Goal: Information Seeking & Learning: Learn about a topic

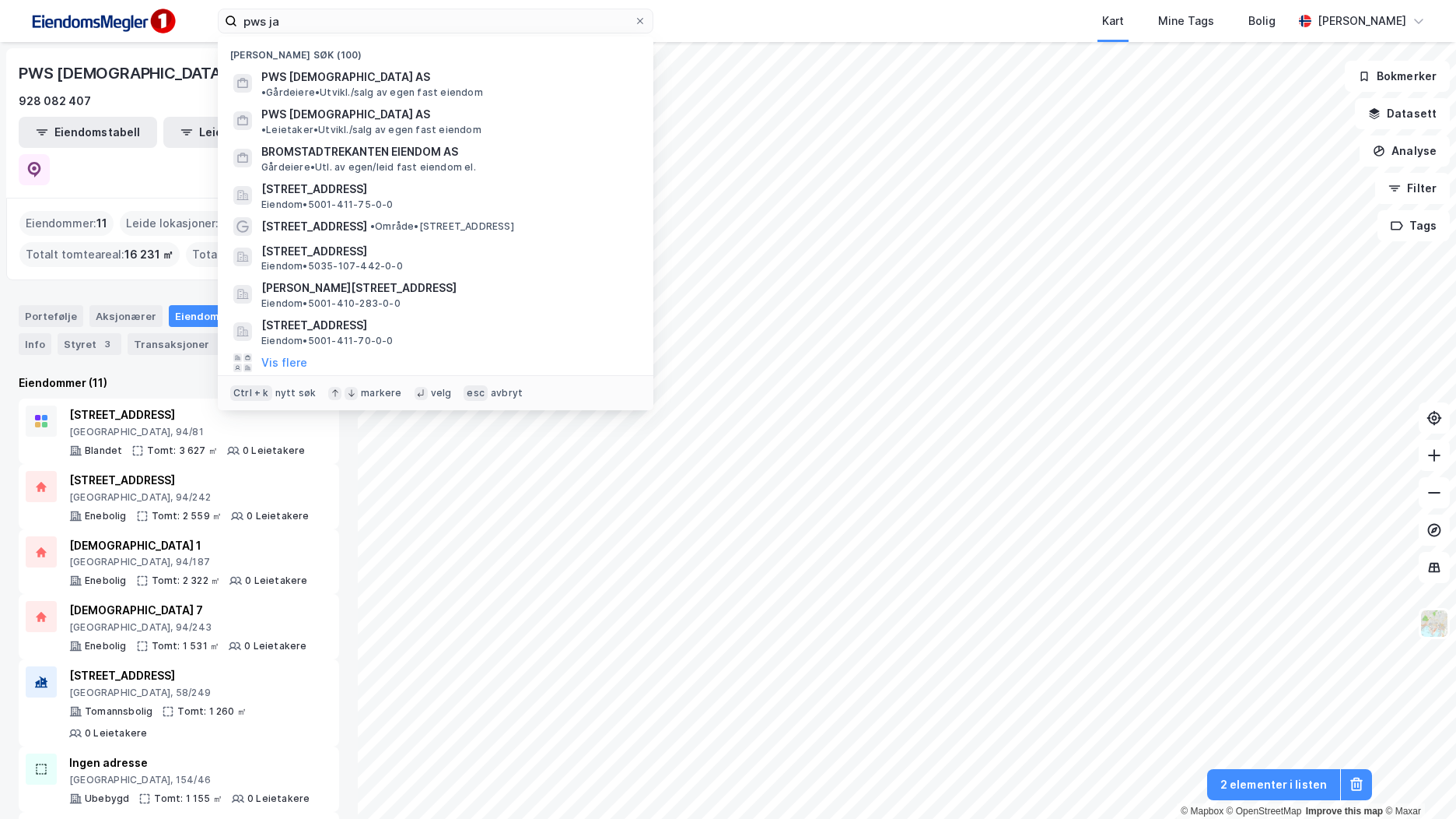
click at [293, 21] on input "pws ja" at bounding box center [436, 21] width 397 height 24
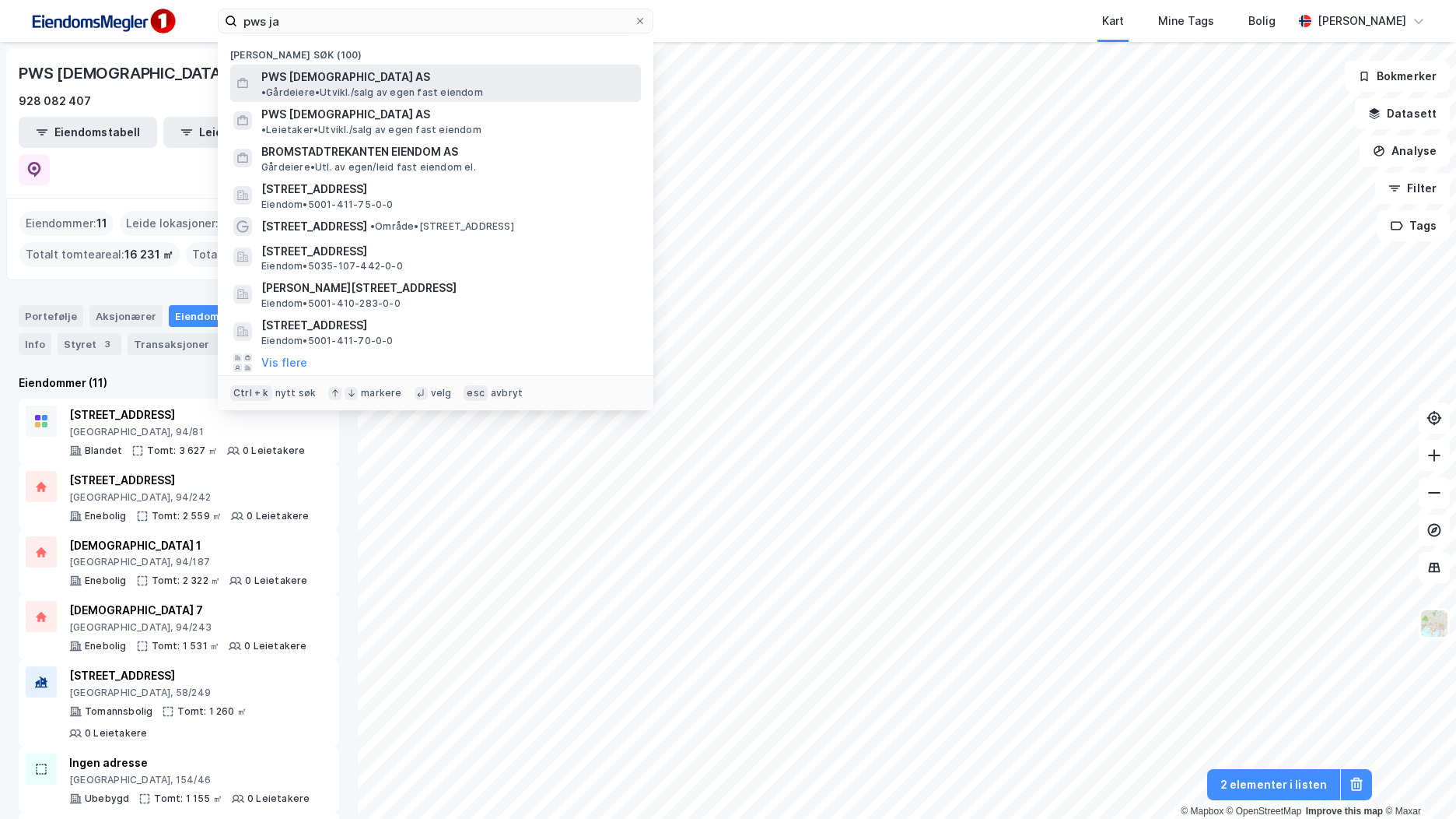
click at [313, 82] on span "PWS [DEMOGRAPHIC_DATA] AS" at bounding box center [345, 78] width 168 height 19
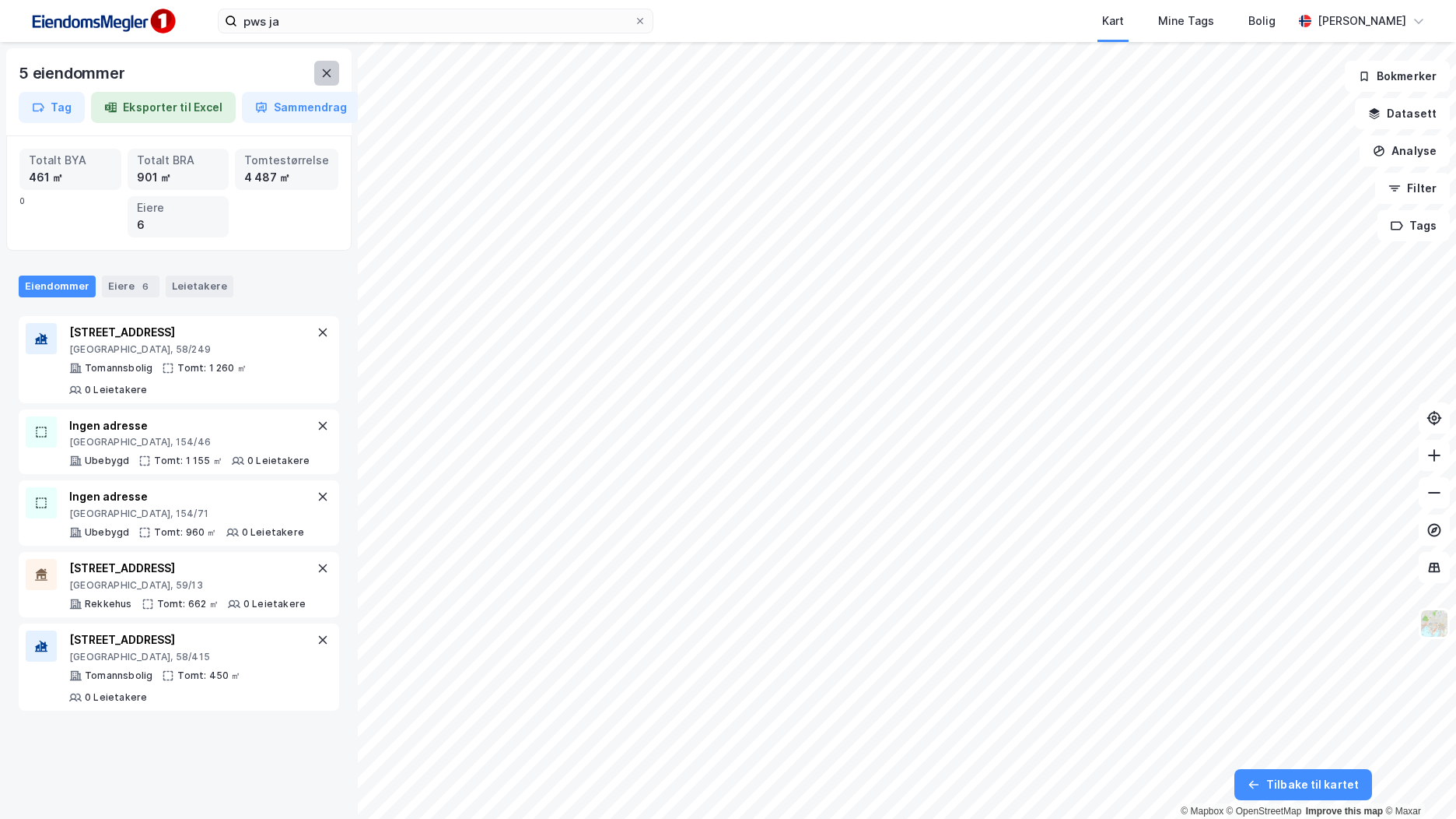
click at [322, 72] on icon at bounding box center [327, 74] width 13 height 13
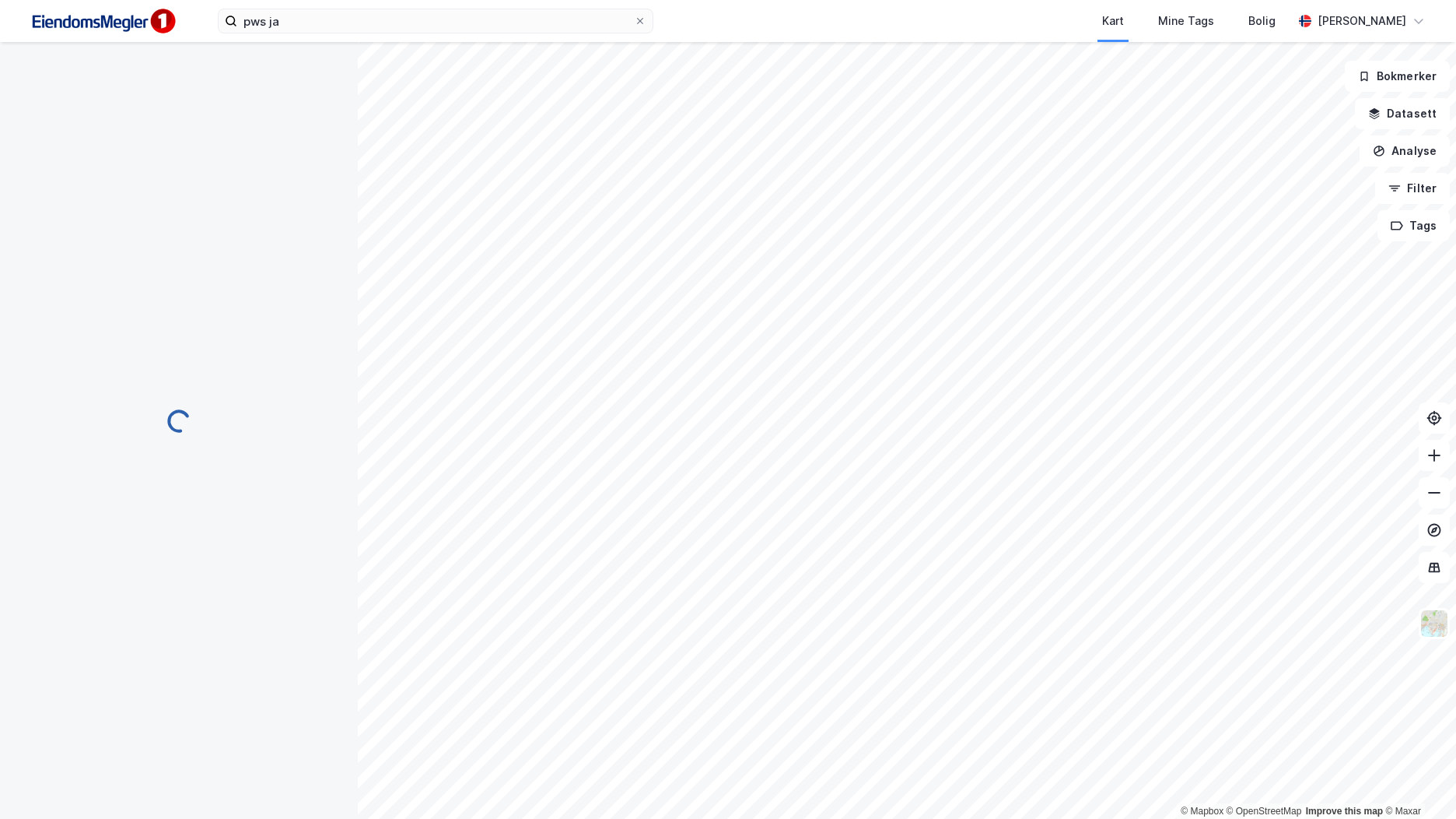
scroll to position [30, 0]
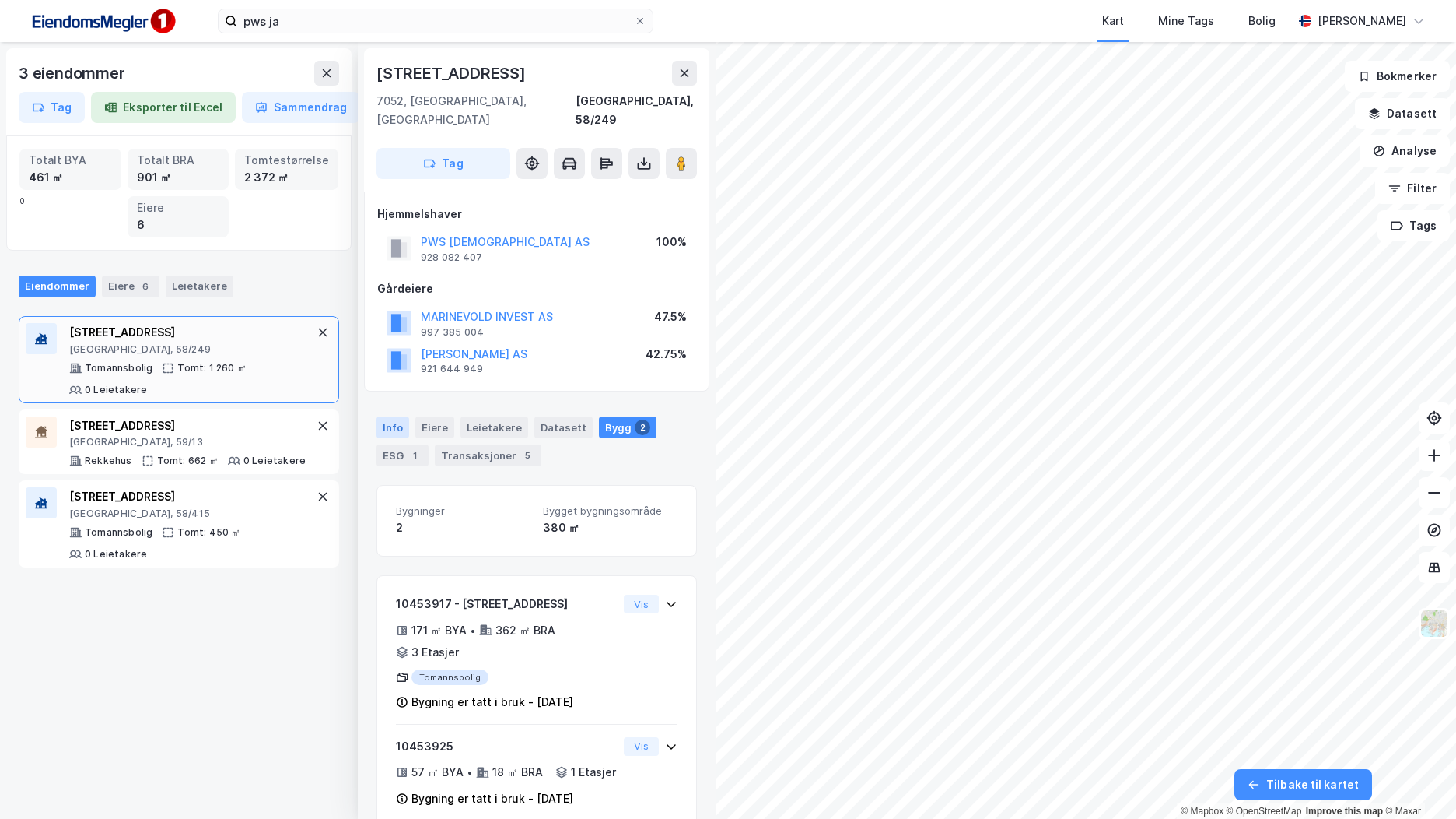
click at [388, 416] on div "Info" at bounding box center [392, 427] width 32 height 22
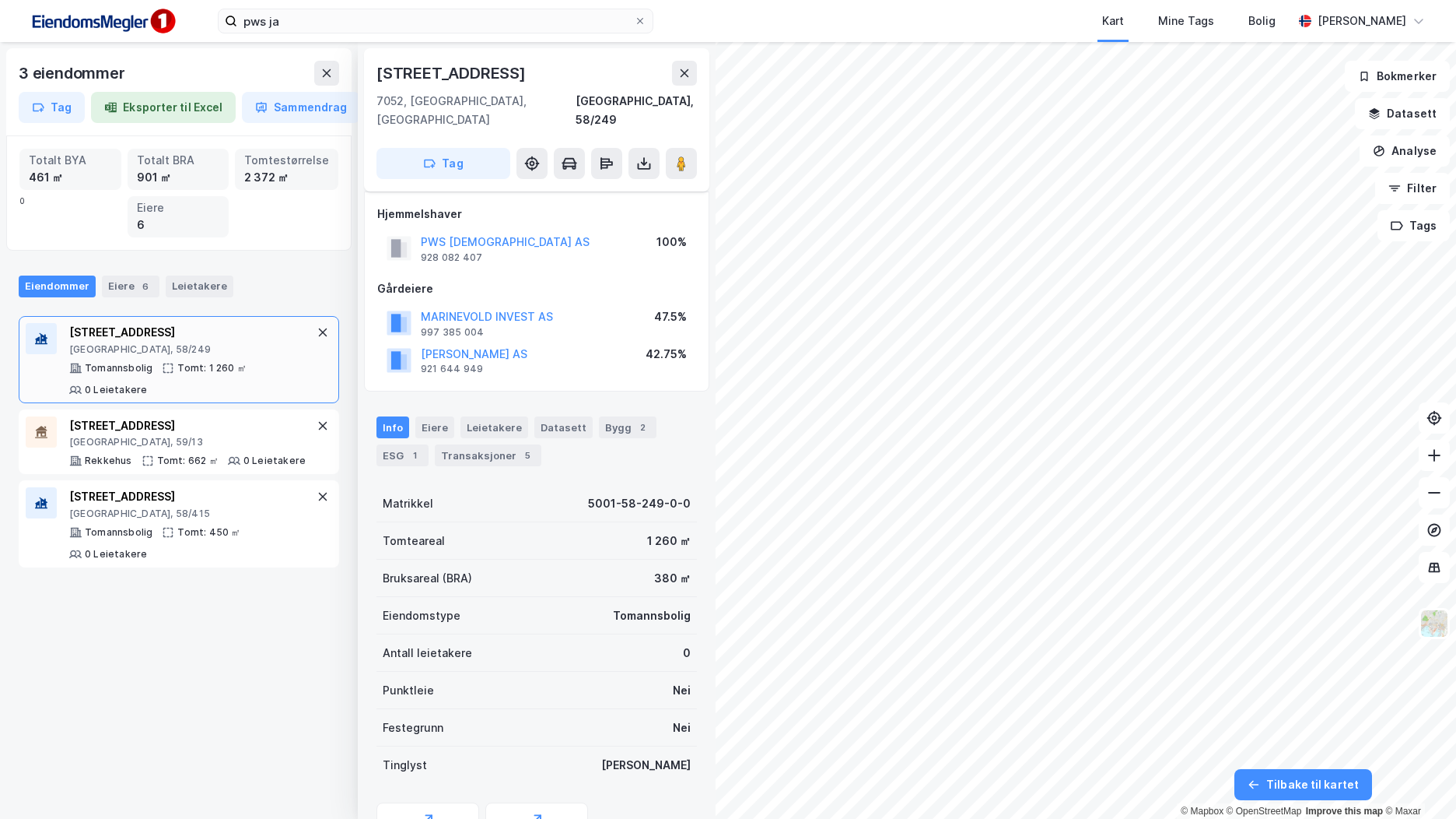
scroll to position [66, 0]
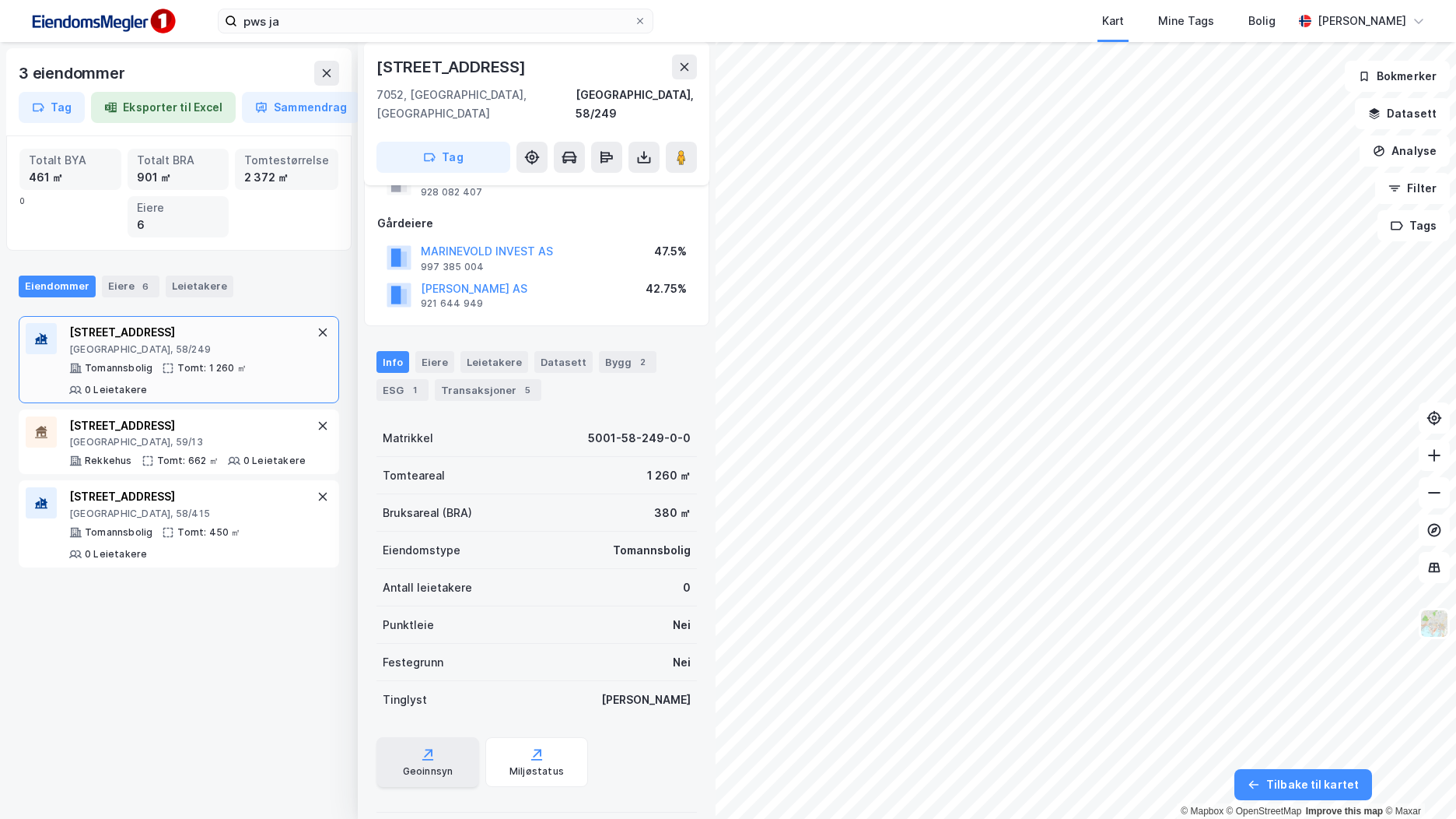
click at [429, 759] on icon at bounding box center [428, 760] width 11 height 2
drag, startPoint x: 528, startPoint y: 64, endPoint x: 374, endPoint y: 59, distance: 154.1
click at [374, 59] on div "Valentinlystvegen 3 7052, Trondheim, Trøndelag Trondheim, 58/249 Tag" at bounding box center [536, 113] width 346 height 143
copy div "Valentinlystvegen 3"
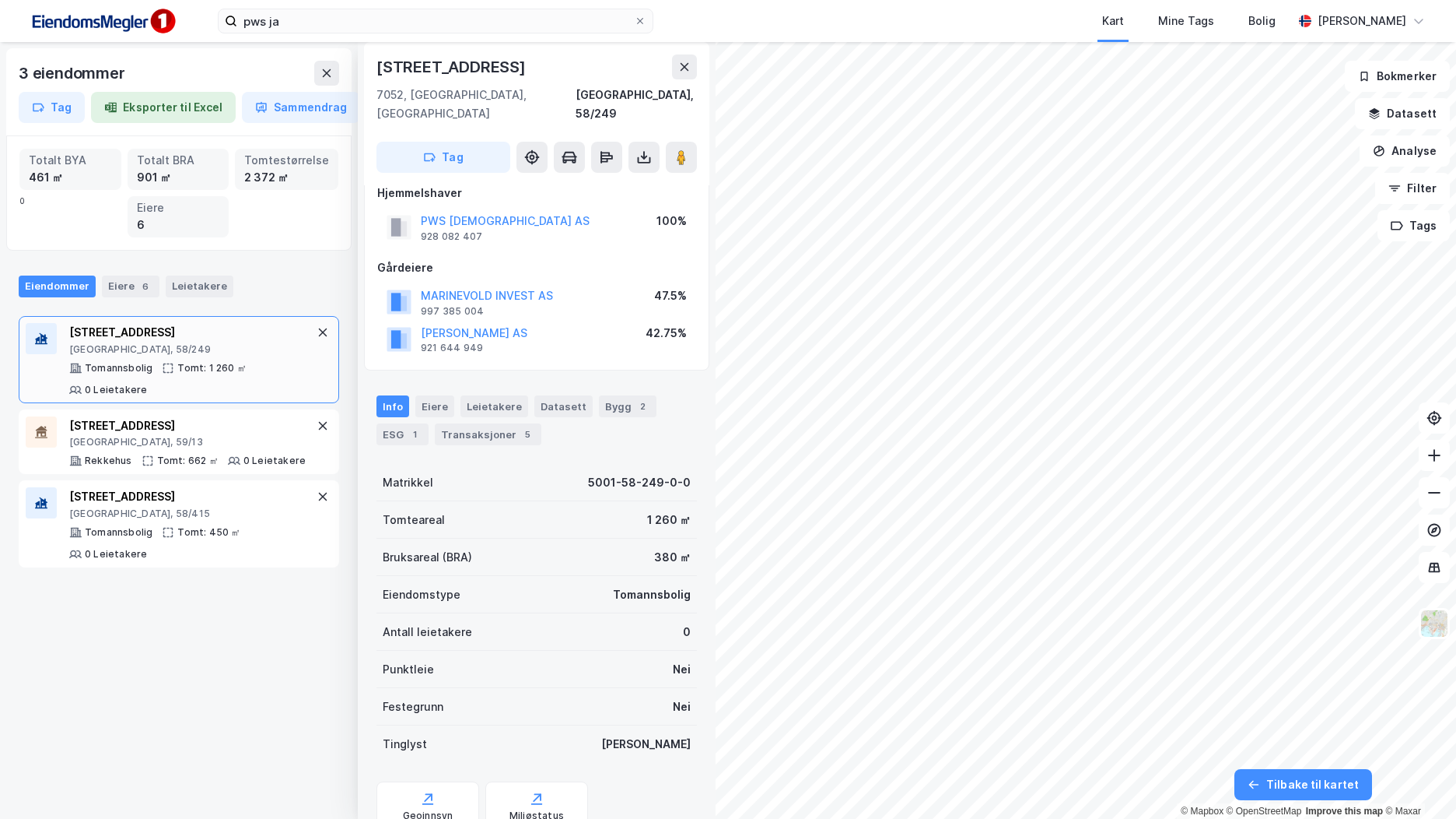
scroll to position [0, 0]
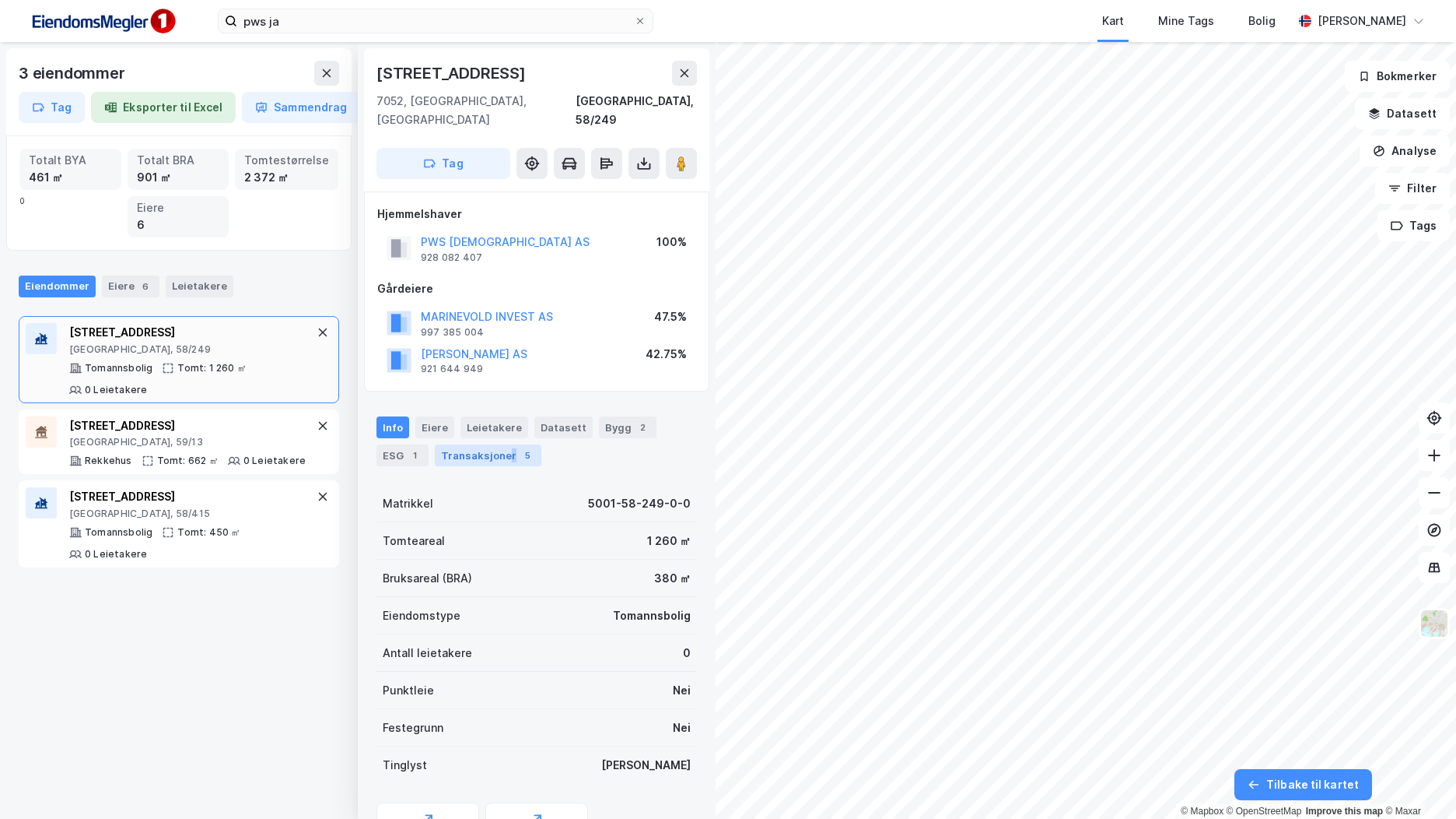
click at [506, 445] on div "Transaksjoner 5" at bounding box center [488, 456] width 107 height 22
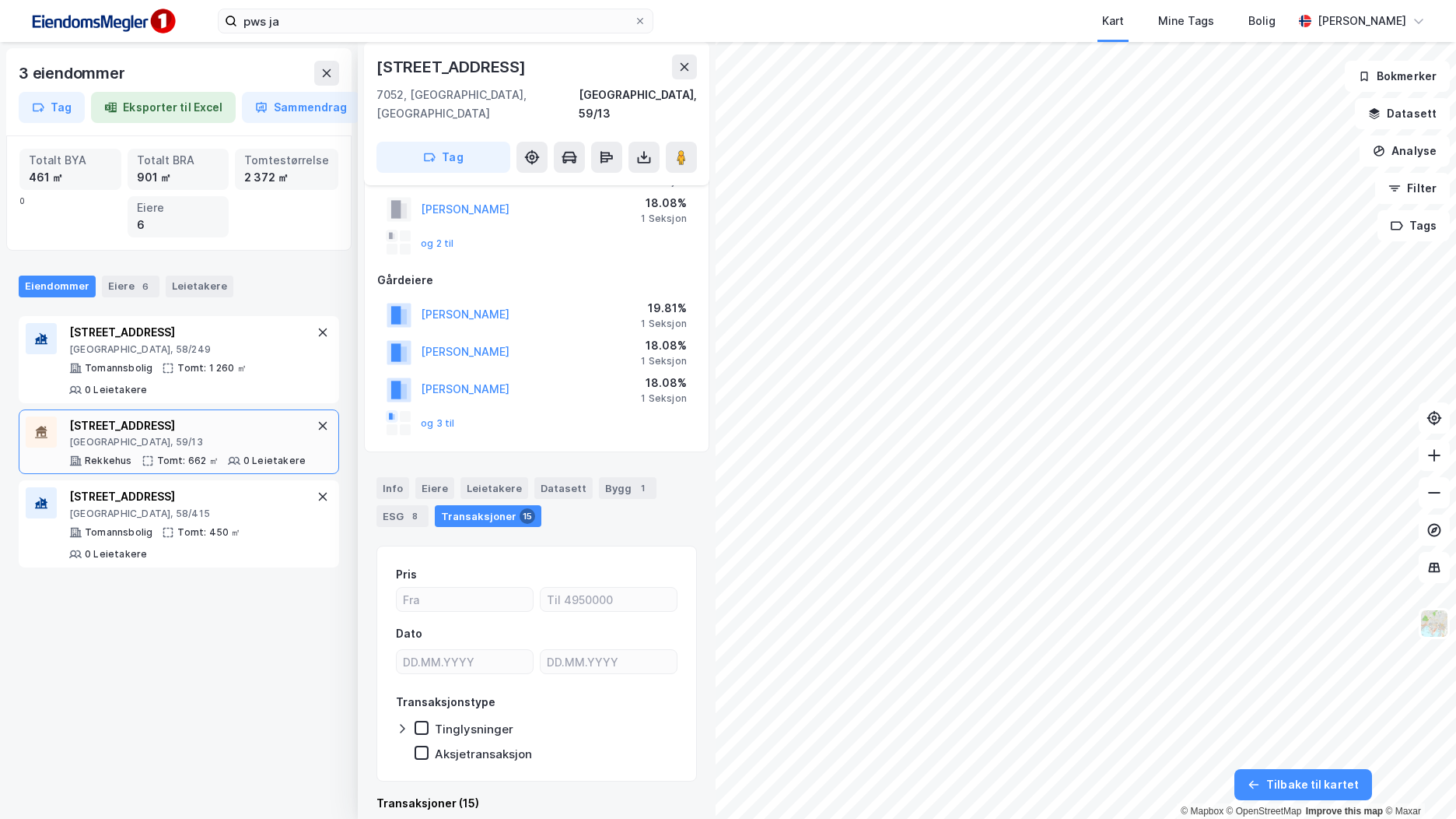
scroll to position [658, 0]
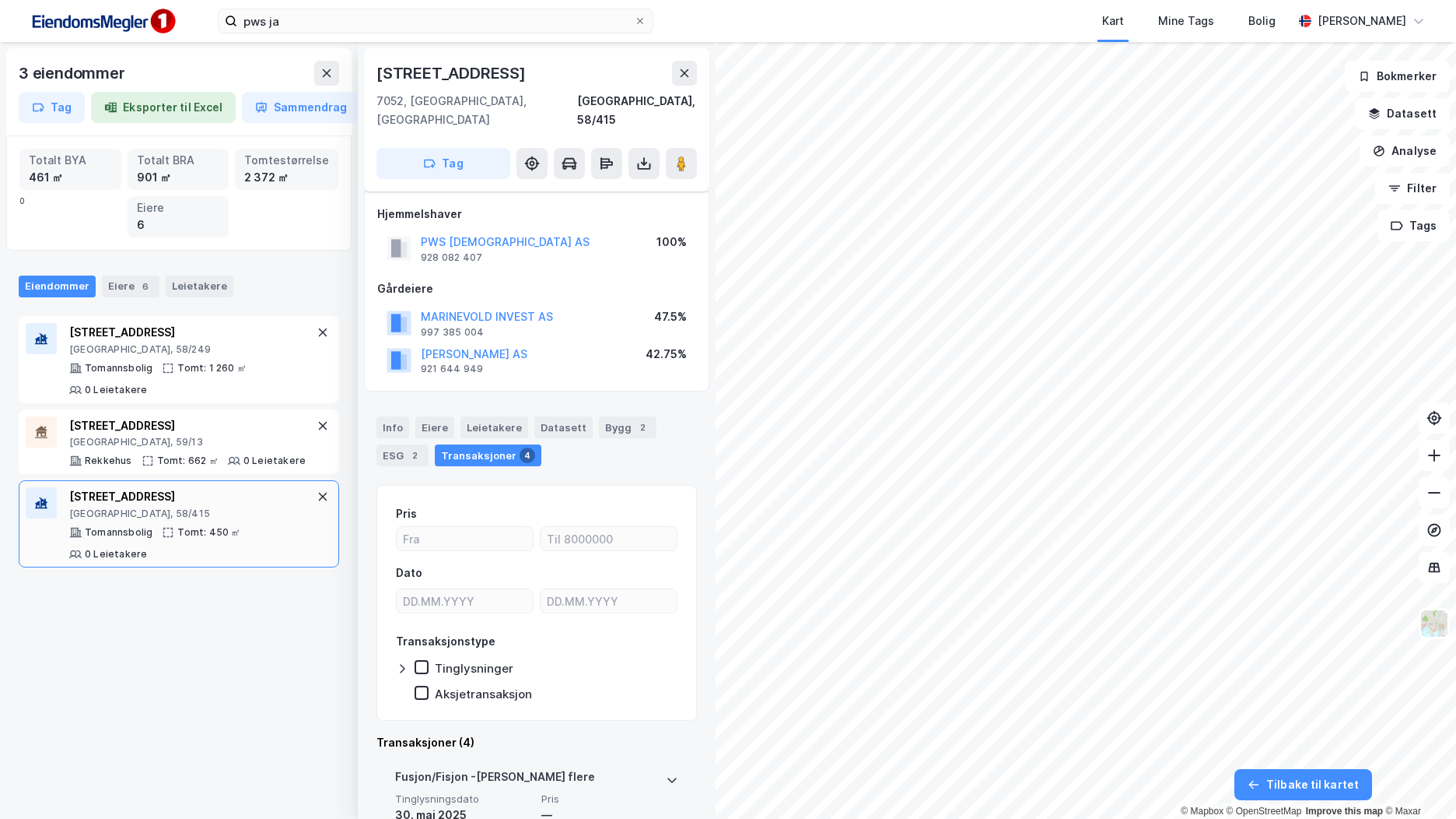
scroll to position [389, 0]
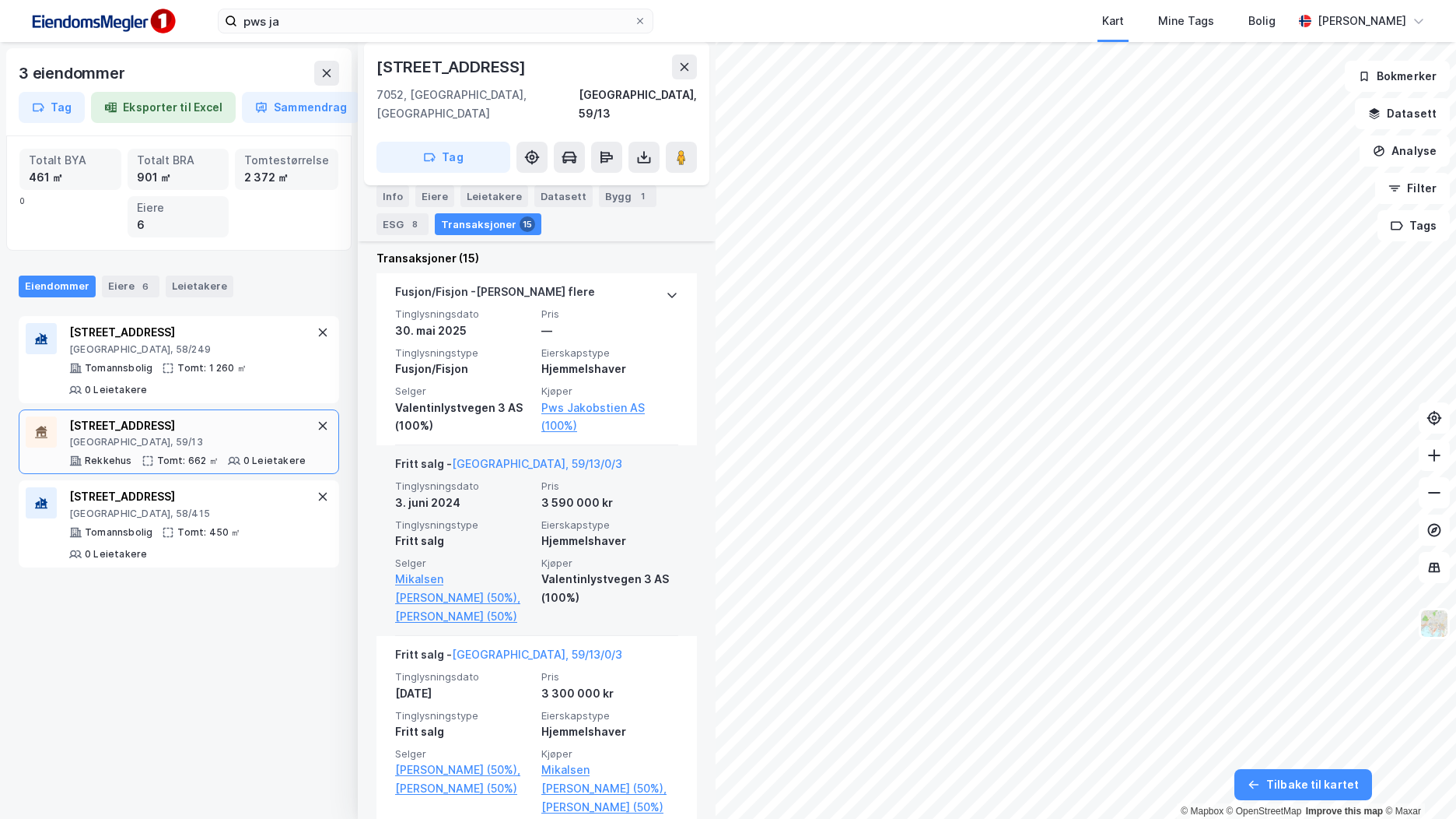
scroll to position [581, 0]
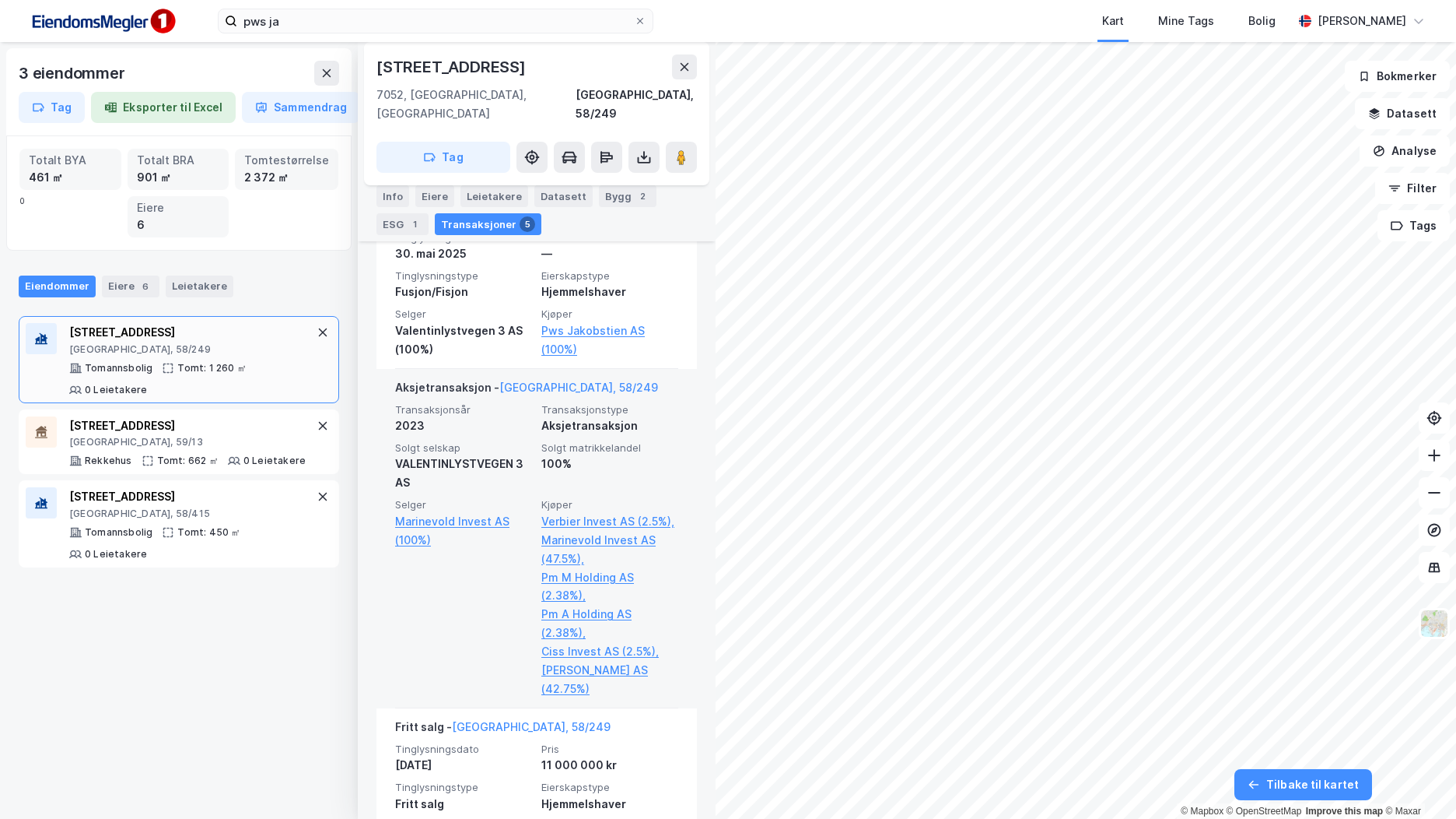
scroll to position [623, 0]
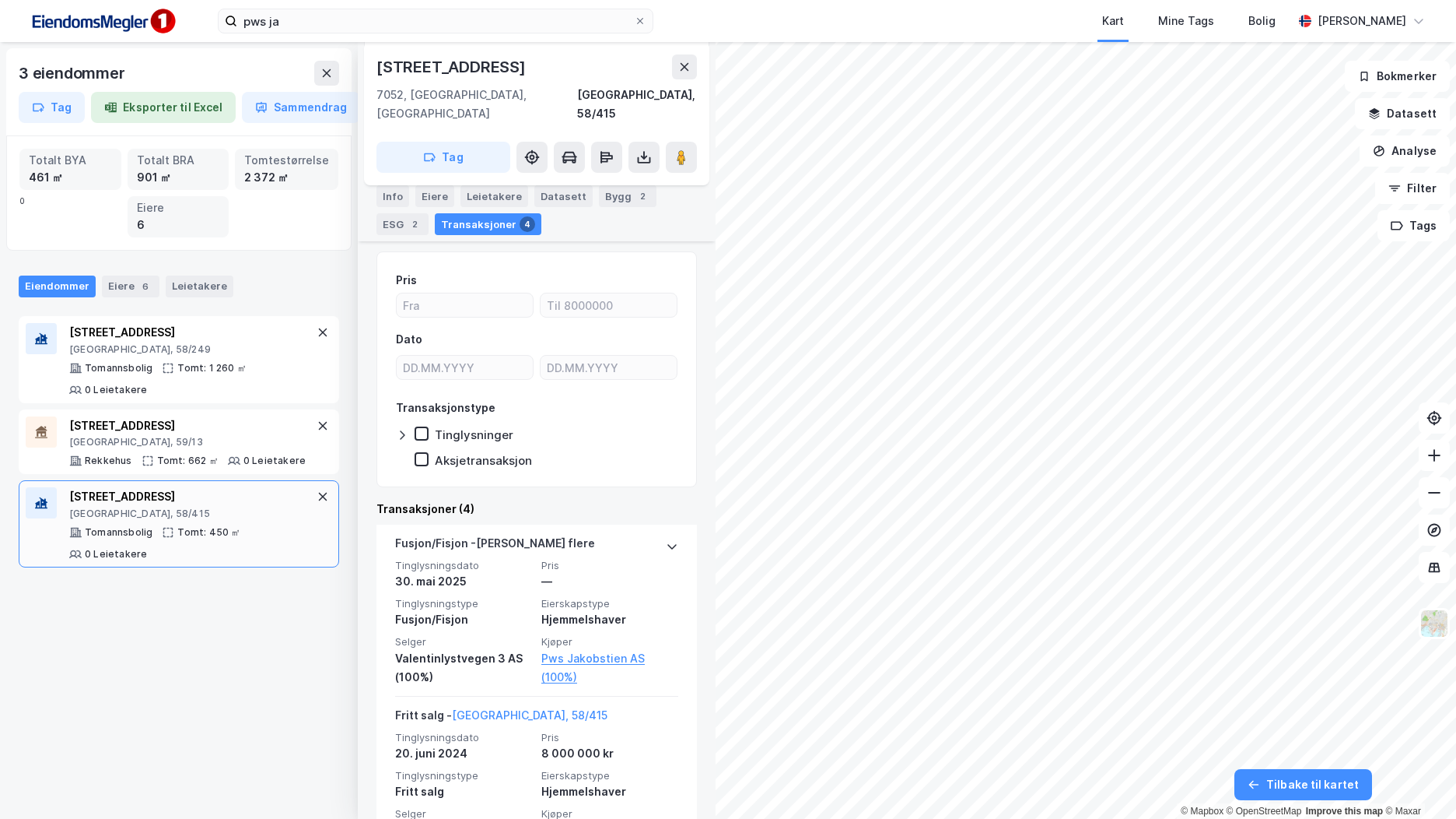
scroll to position [389, 0]
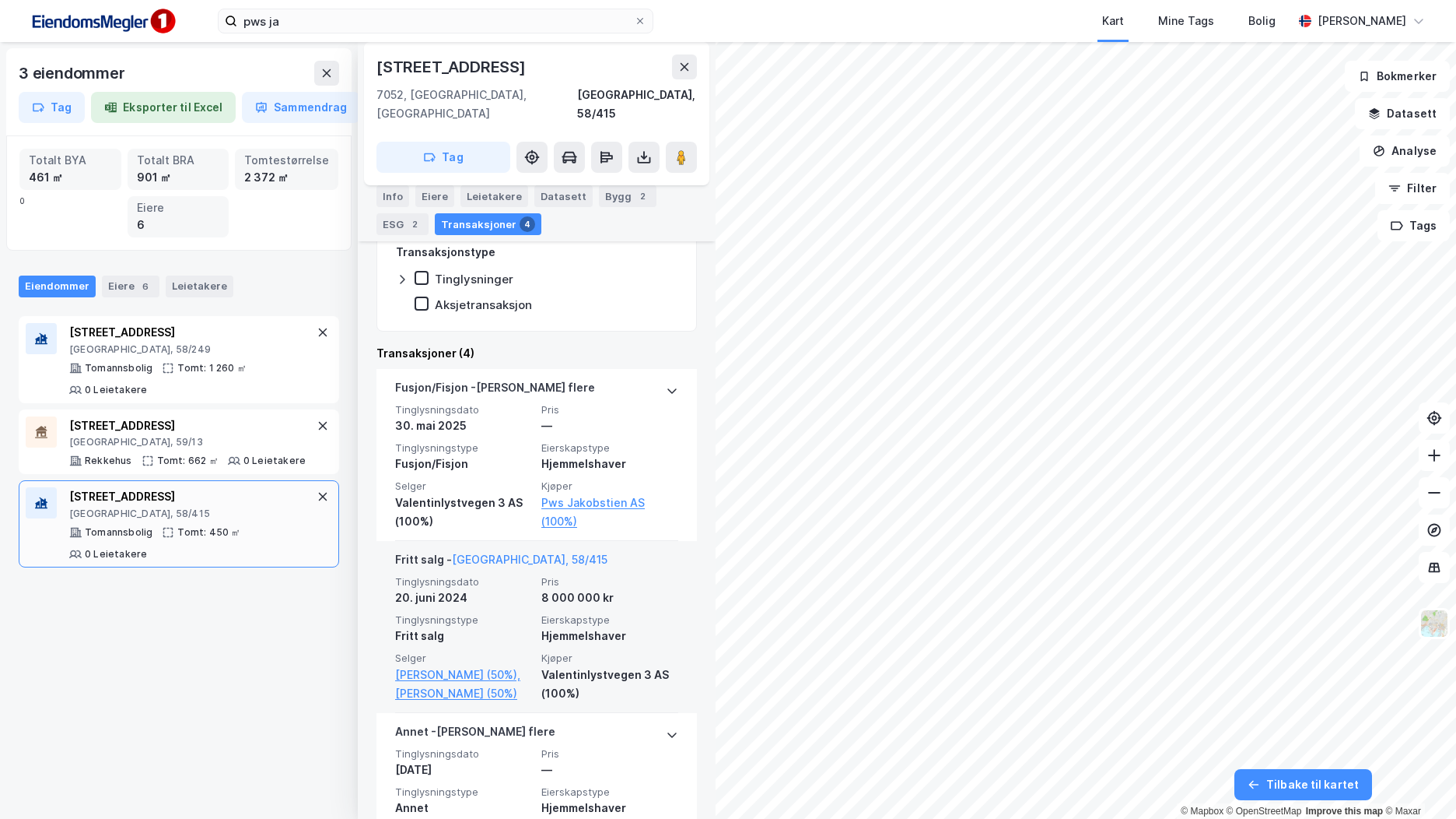
click at [587, 591] on div "Tinglysningsdato 20. juni 2024 Pris 8 000 000 kr Tinglysningstype Fritt salg Ei…" at bounding box center [537, 639] width 283 height 127
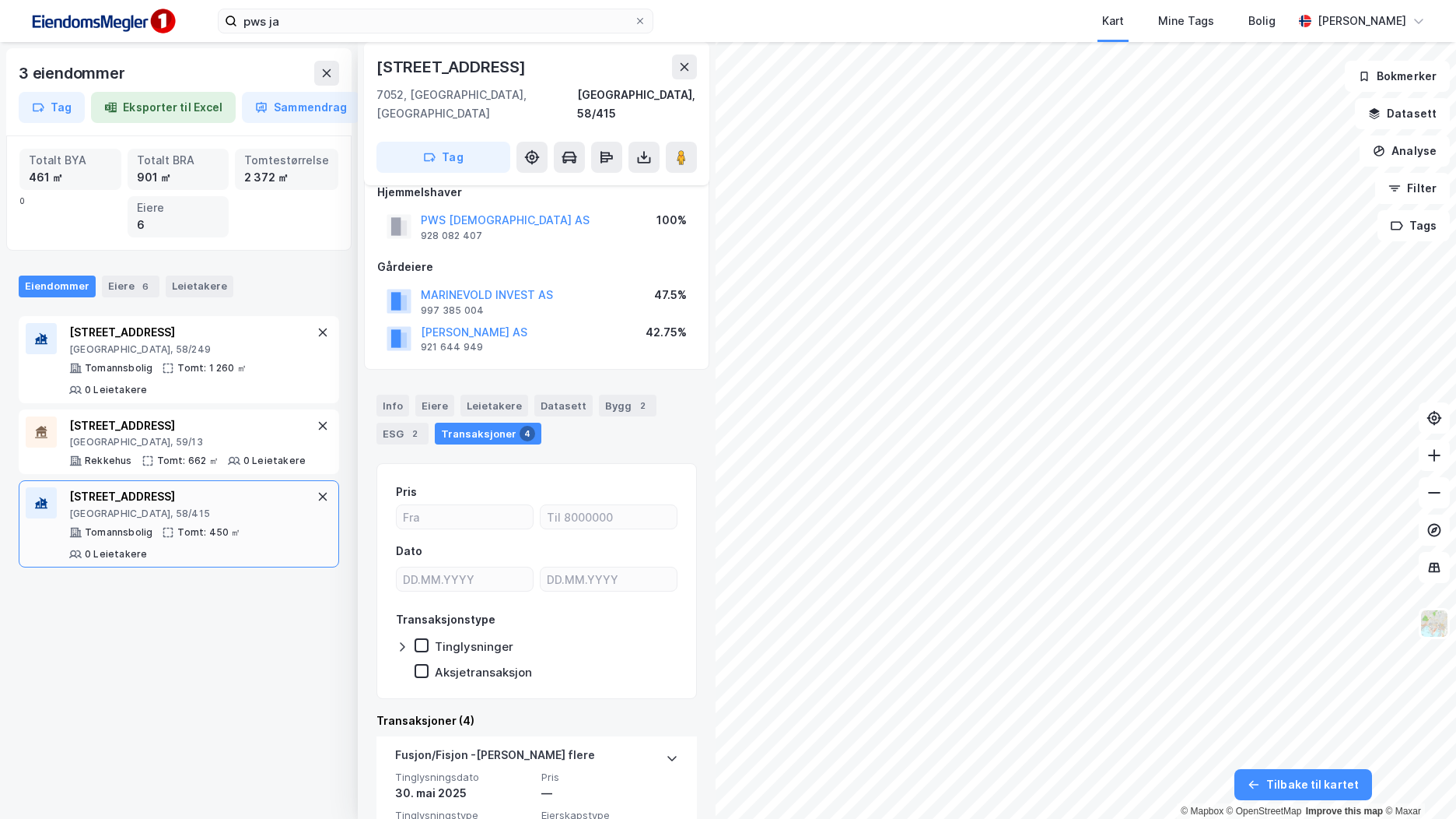
scroll to position [0, 0]
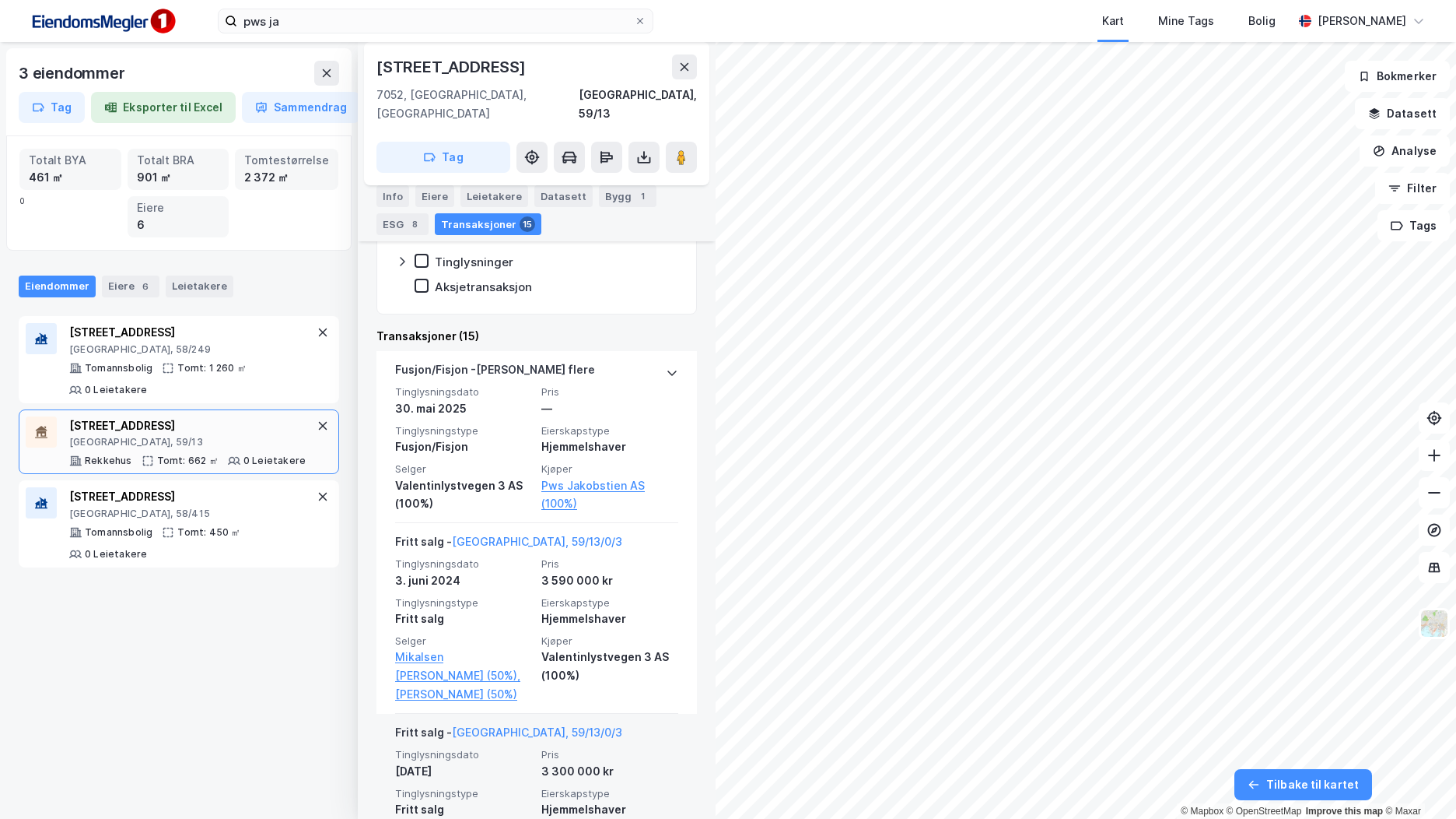
scroll to position [969, 0]
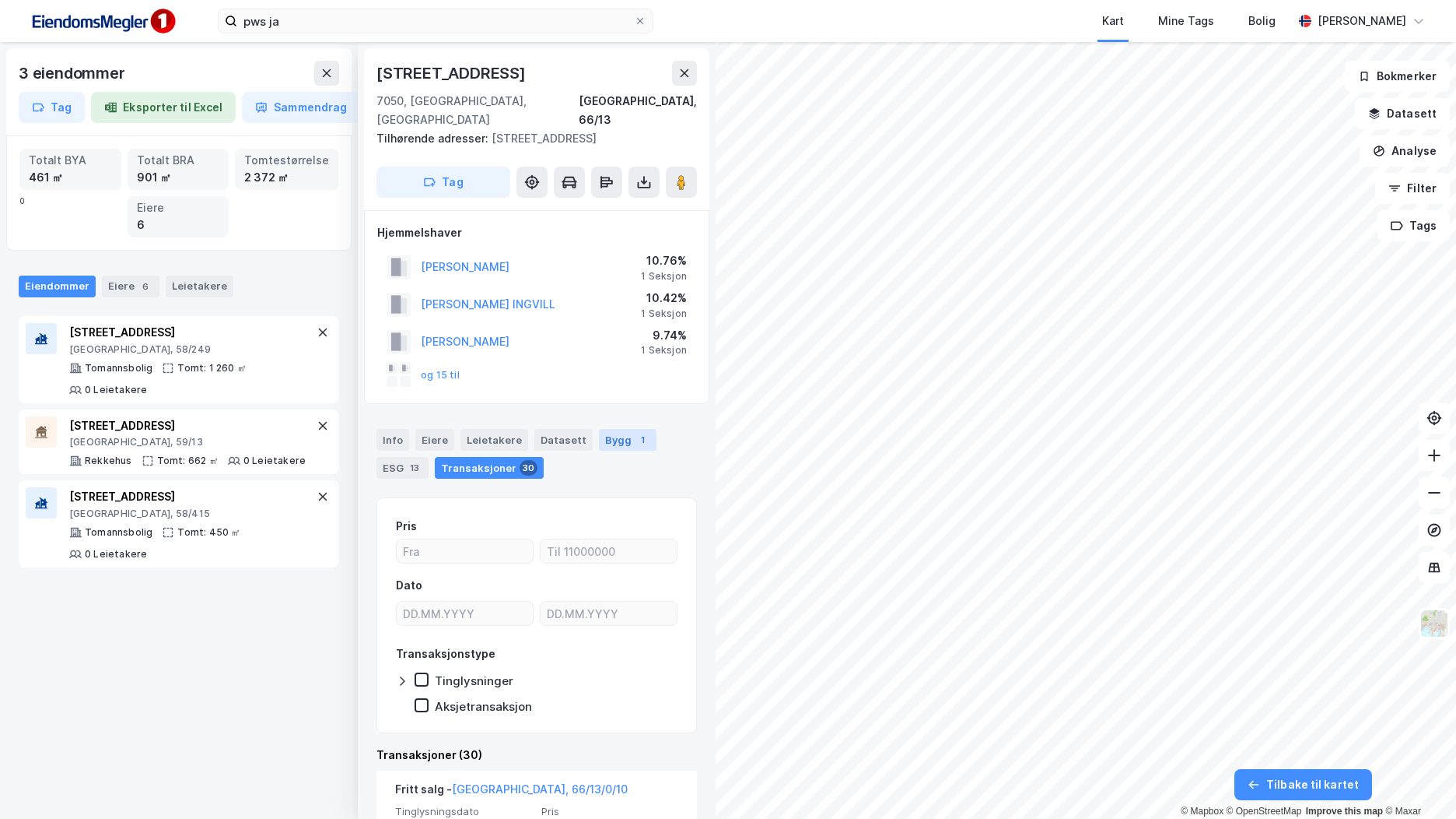
click at [604, 429] on div "Bygg 1" at bounding box center [627, 440] width 58 height 22
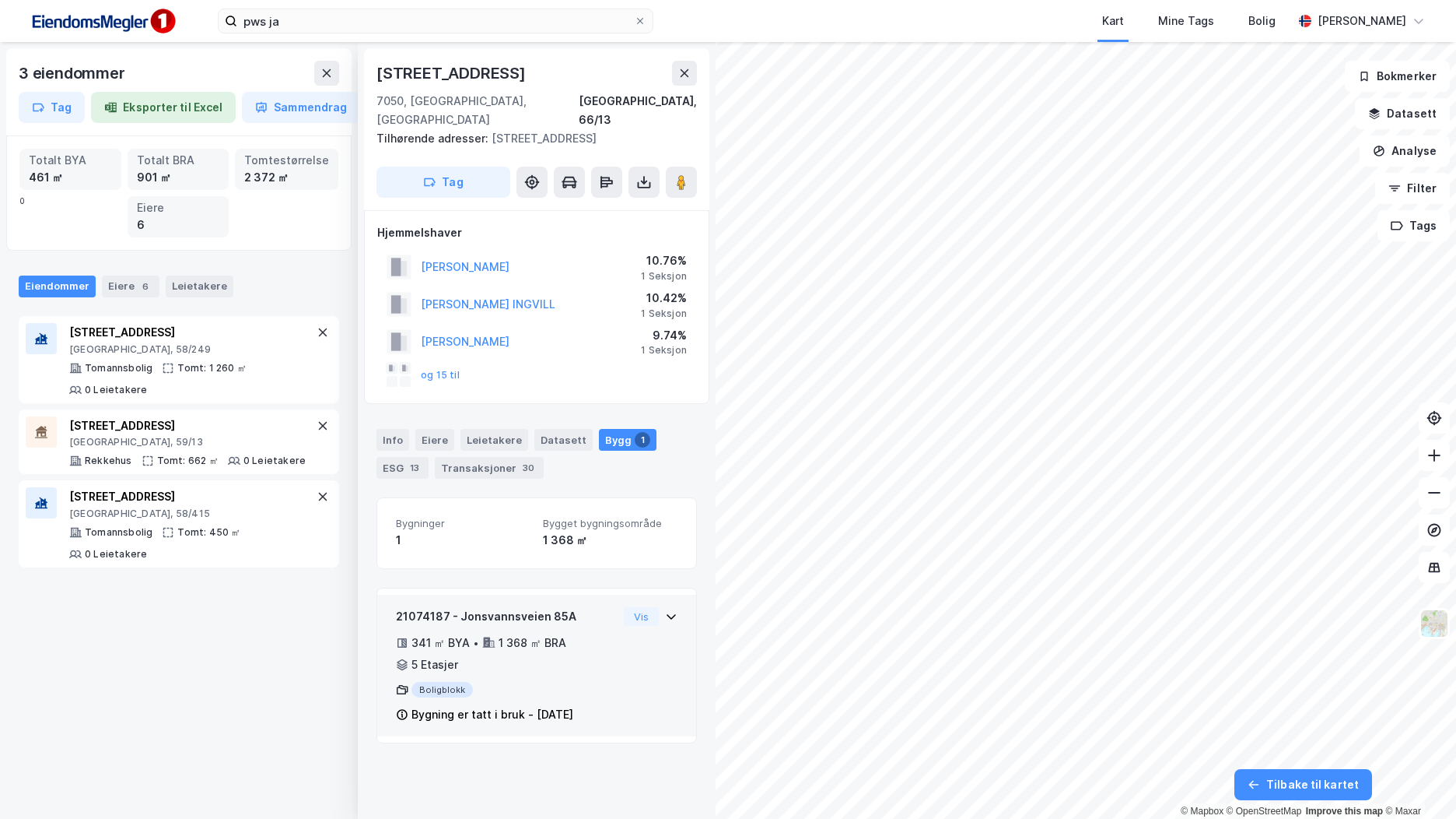
click at [650, 659] on div "21074187 - Jonsvannsveien 85A 341 ㎡ BYA • 1 368 ㎡ BRA • 5 Etasjer Boligblokk By…" at bounding box center [537, 671] width 282 height 129
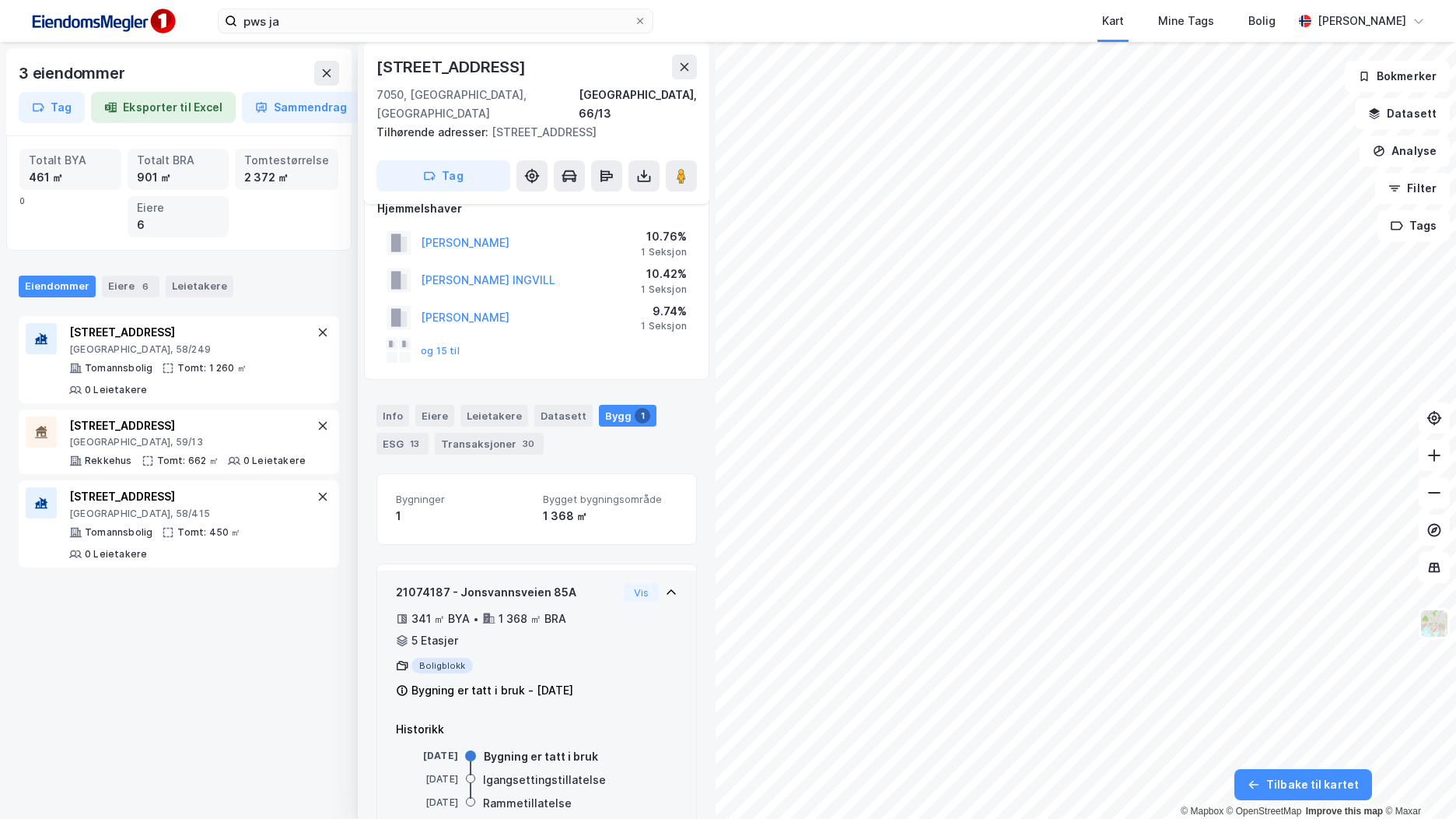
scroll to position [44, 0]
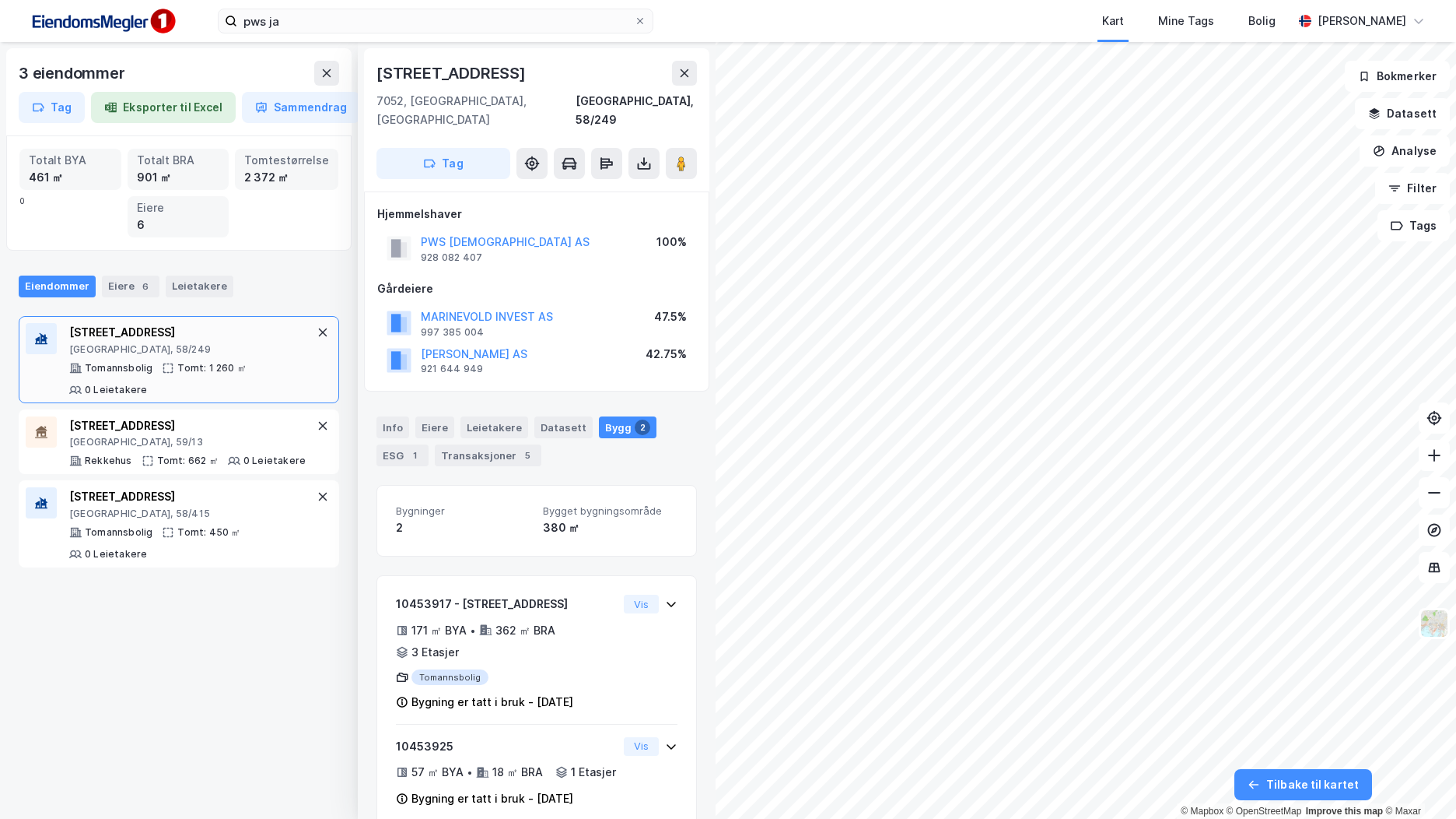
drag, startPoint x: 528, startPoint y: 69, endPoint x: 373, endPoint y: 64, distance: 155.1
click at [373, 64] on div "Valentinlystvegen 3 7052, Trondheim, Trøndelag Trondheim, 58/249 Tag" at bounding box center [536, 119] width 346 height 143
copy div "Valentinlystvegen 3"
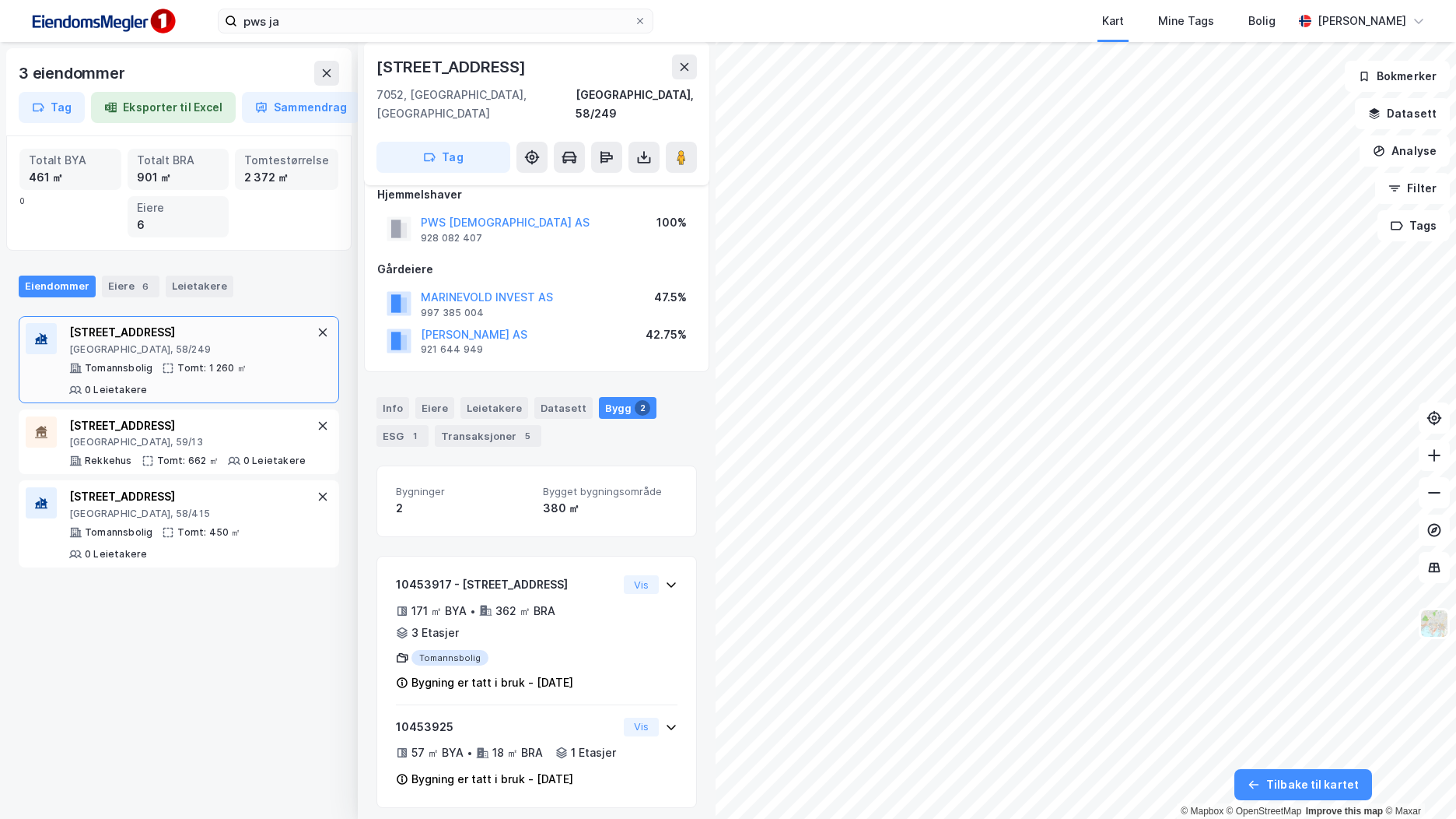
scroll to position [30, 0]
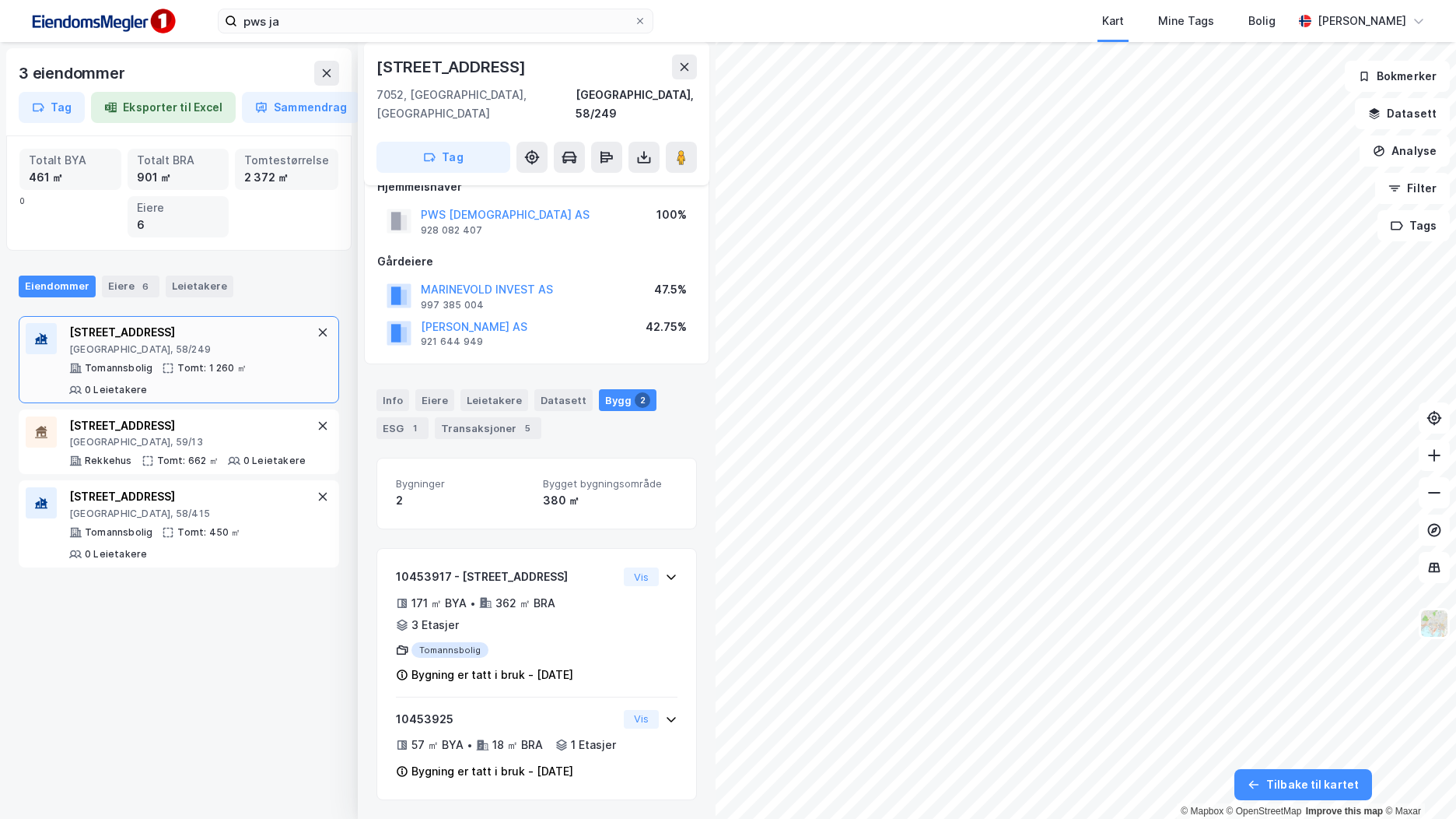
copy div "Valentinlystvegen 3"
click at [196, 441] on div "[GEOGRAPHIC_DATA], 59/13" at bounding box center [187, 442] width 236 height 13
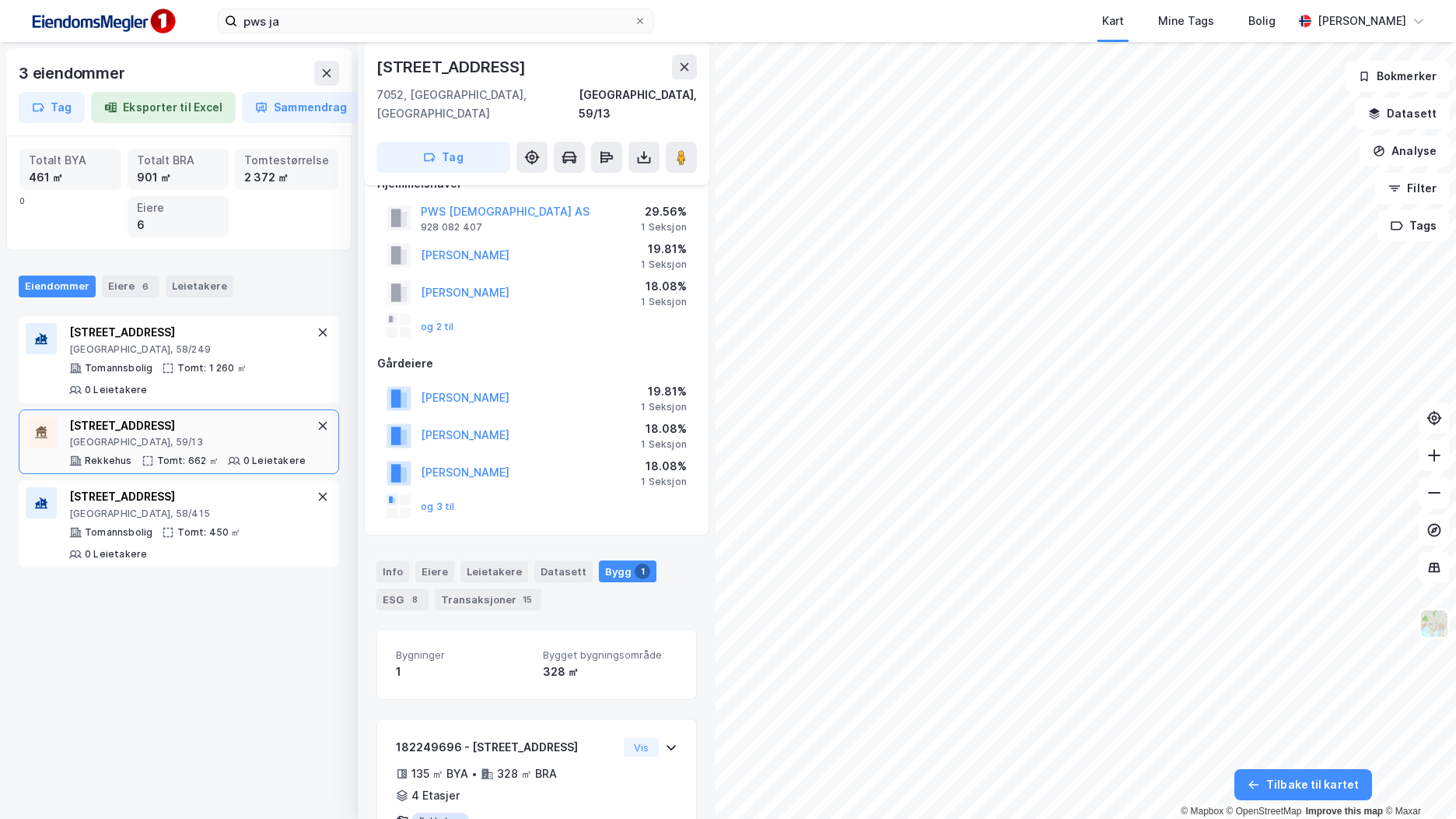
scroll to position [85, 0]
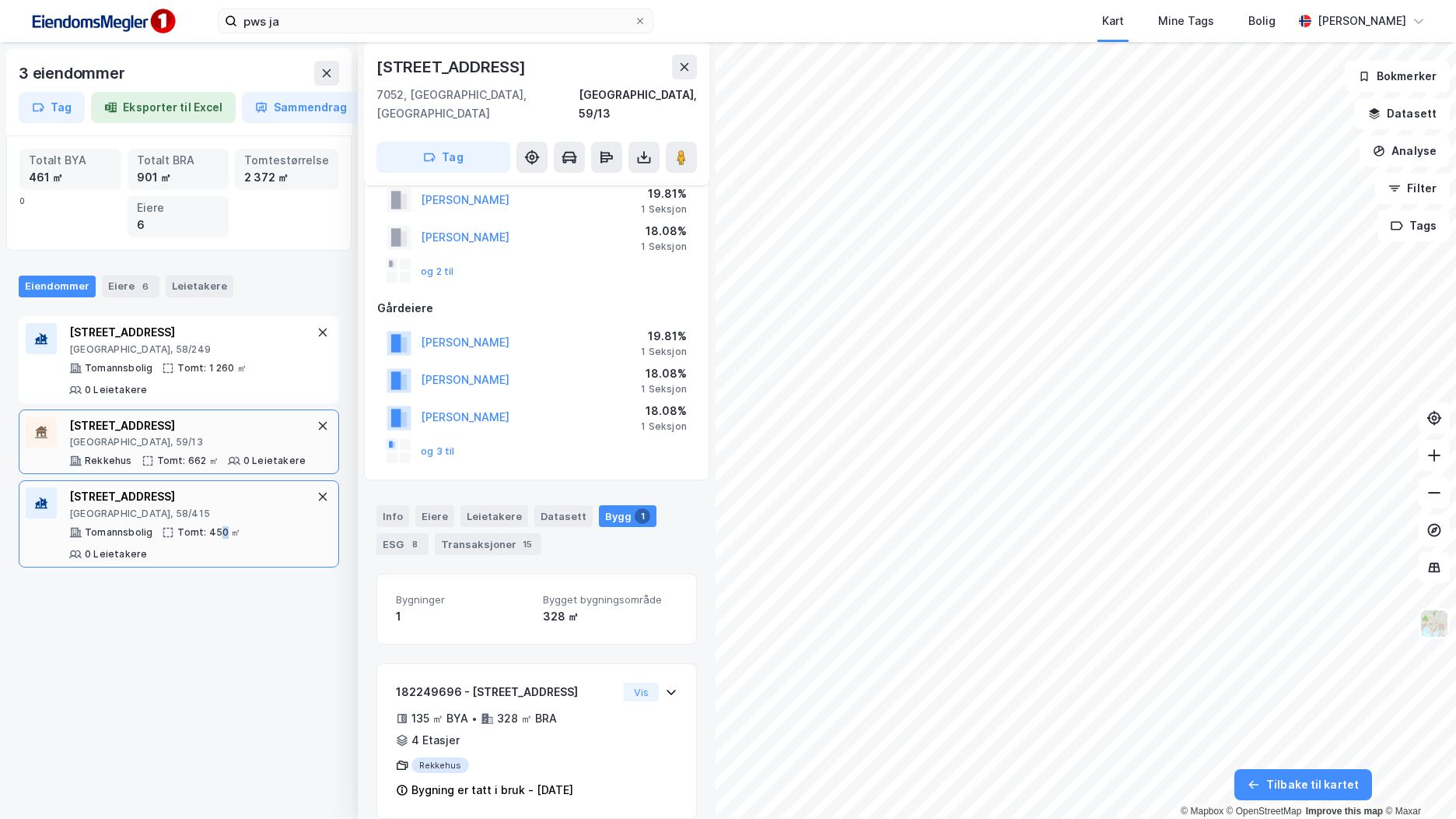
click at [217, 534] on div "Tomt: 450 ㎡" at bounding box center [209, 533] width 63 height 13
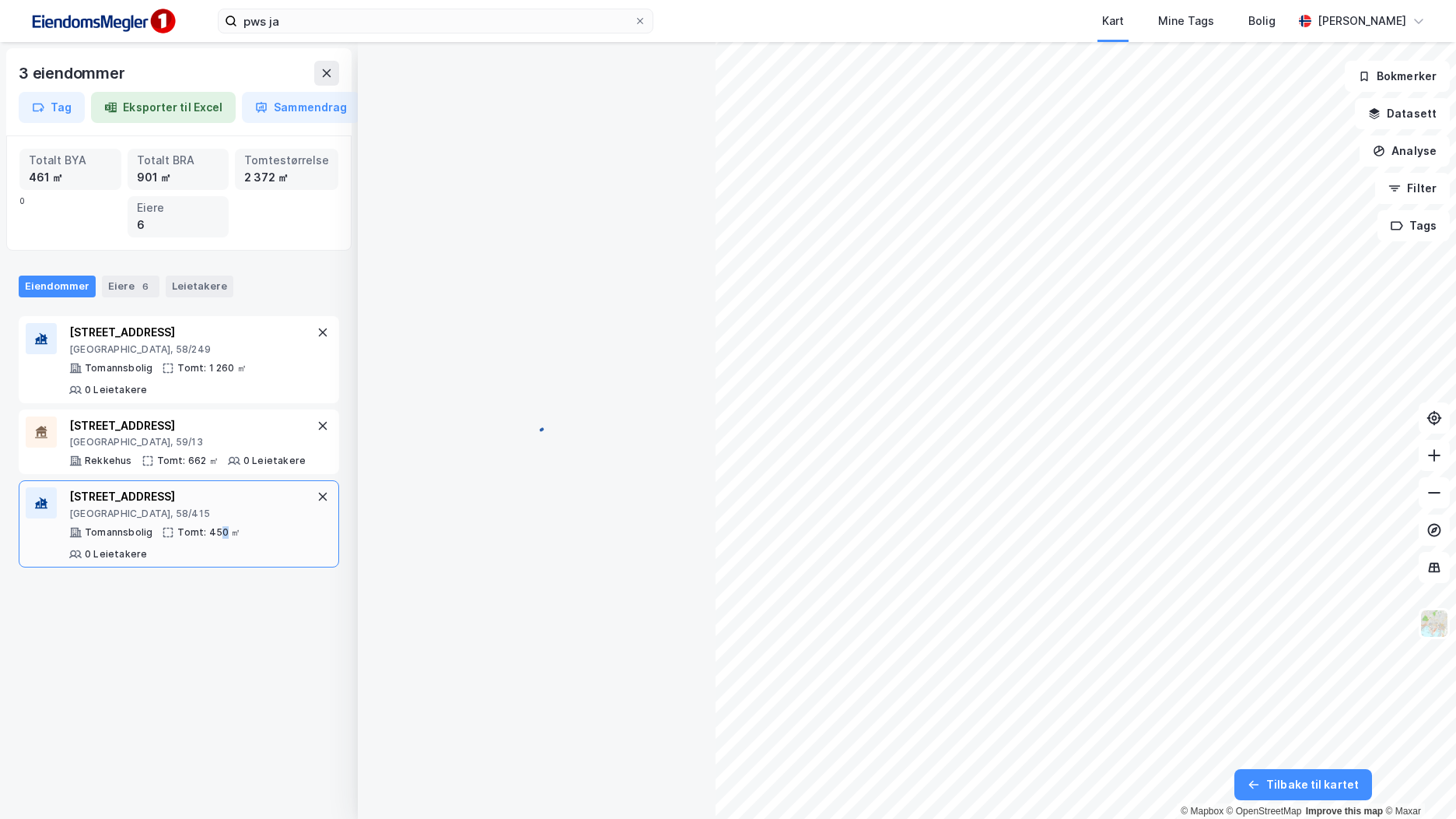
scroll to position [30, 0]
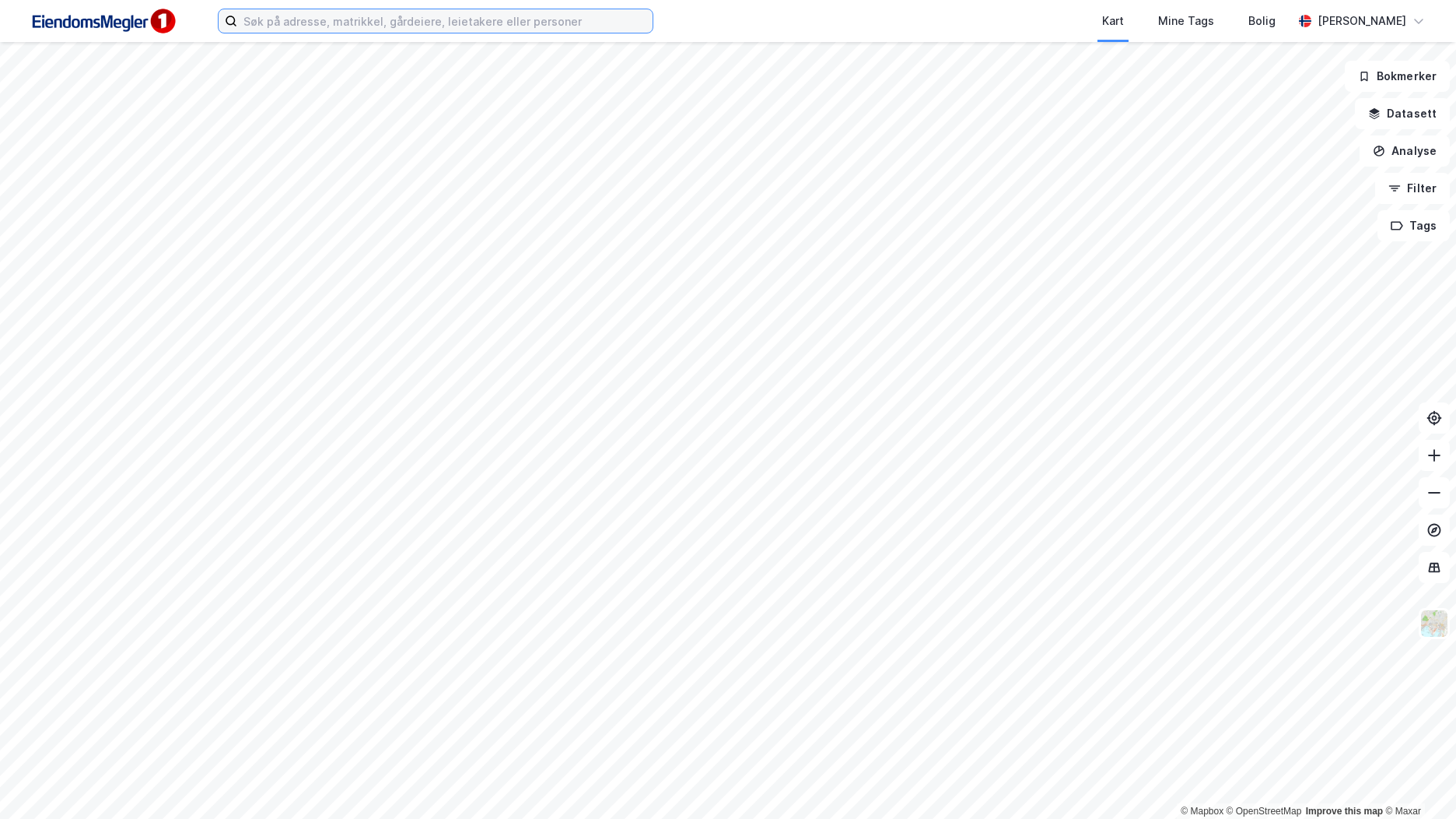
click at [555, 23] on input at bounding box center [444, 21] width 415 height 24
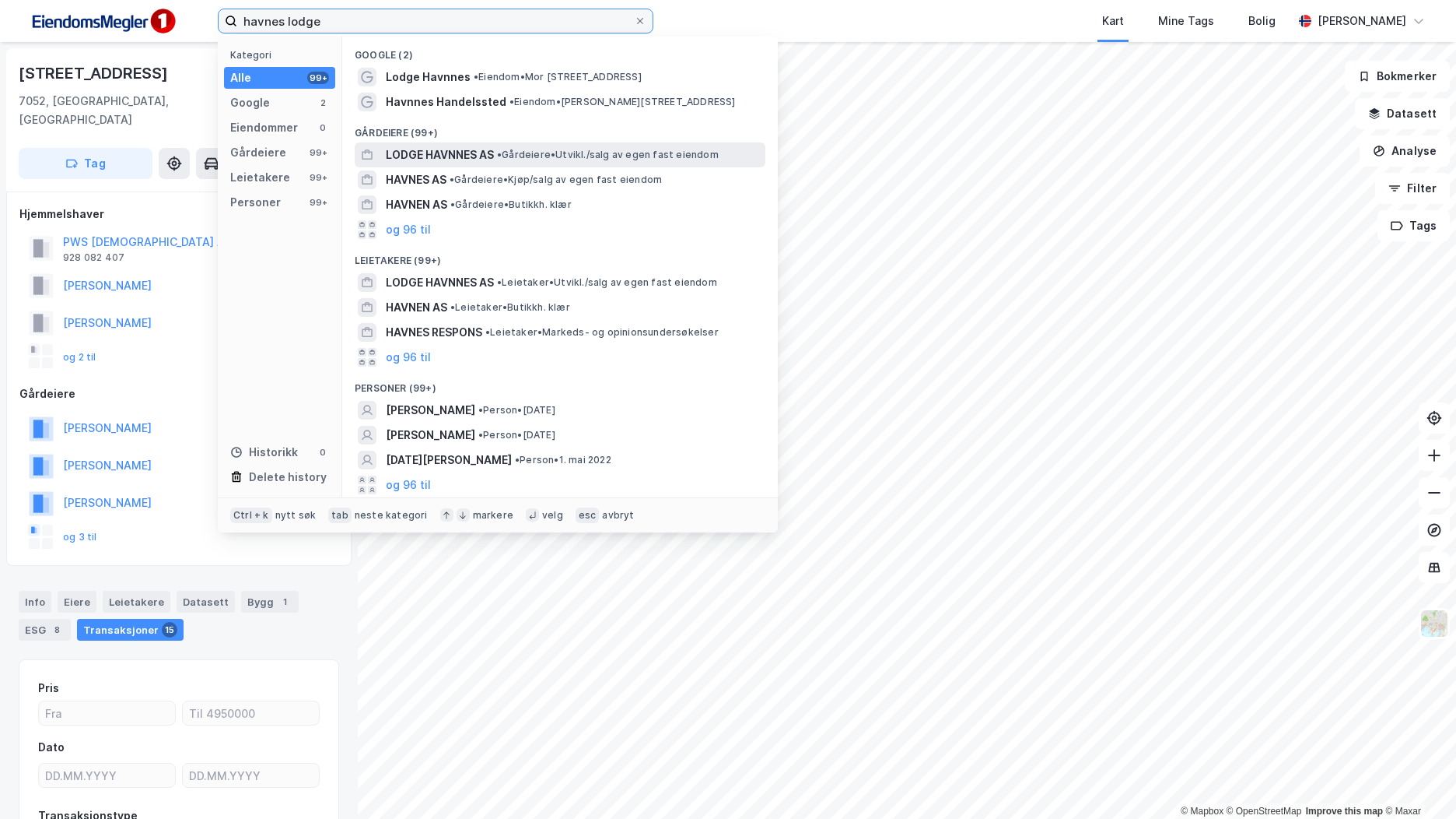
type input "havnes lodge"
click at [590, 151] on span "• Gårdeiere • [GEOGRAPHIC_DATA]/salg av egen fast eiendom" at bounding box center [607, 155] width 221 height 13
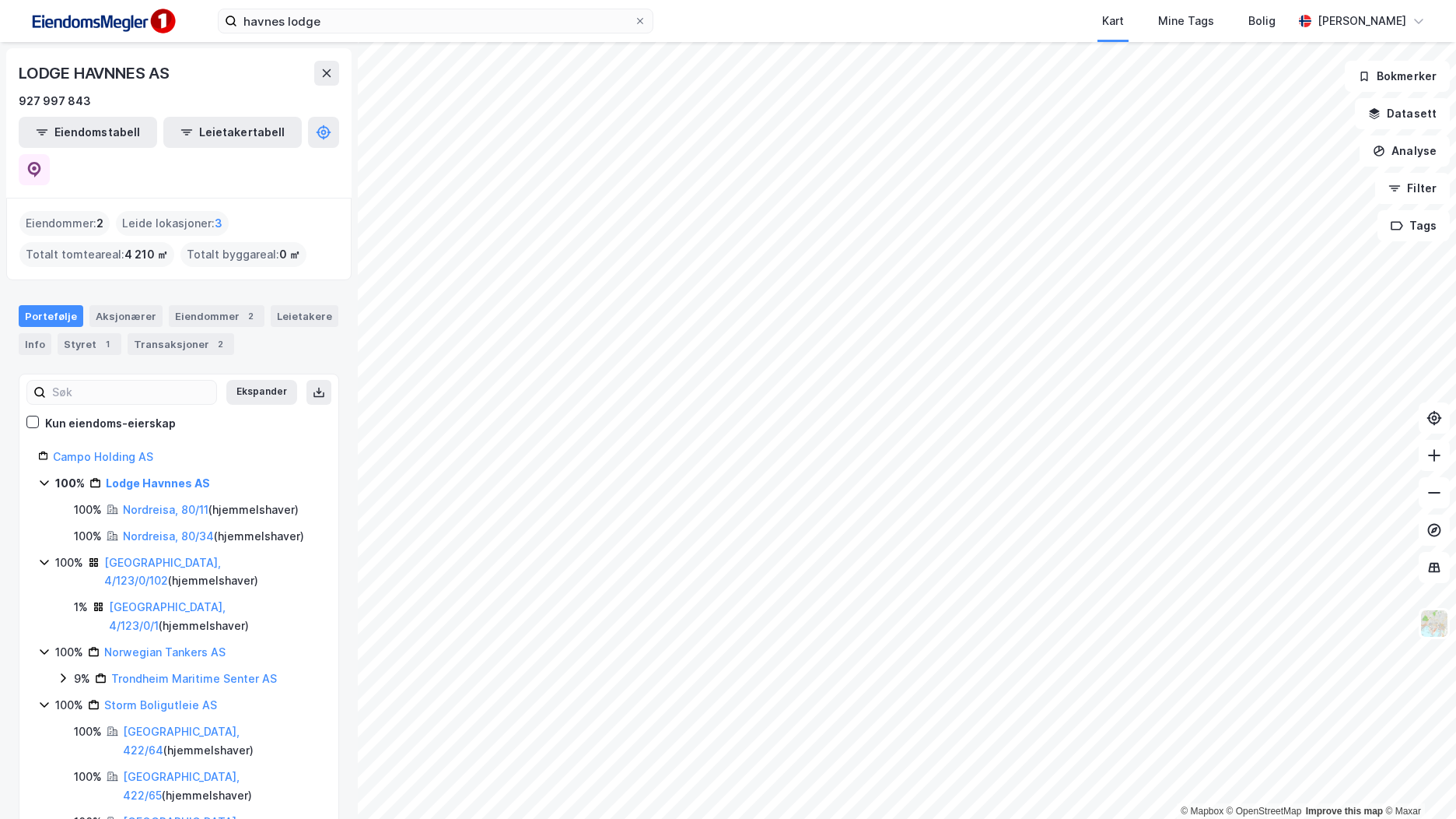
scroll to position [78, 0]
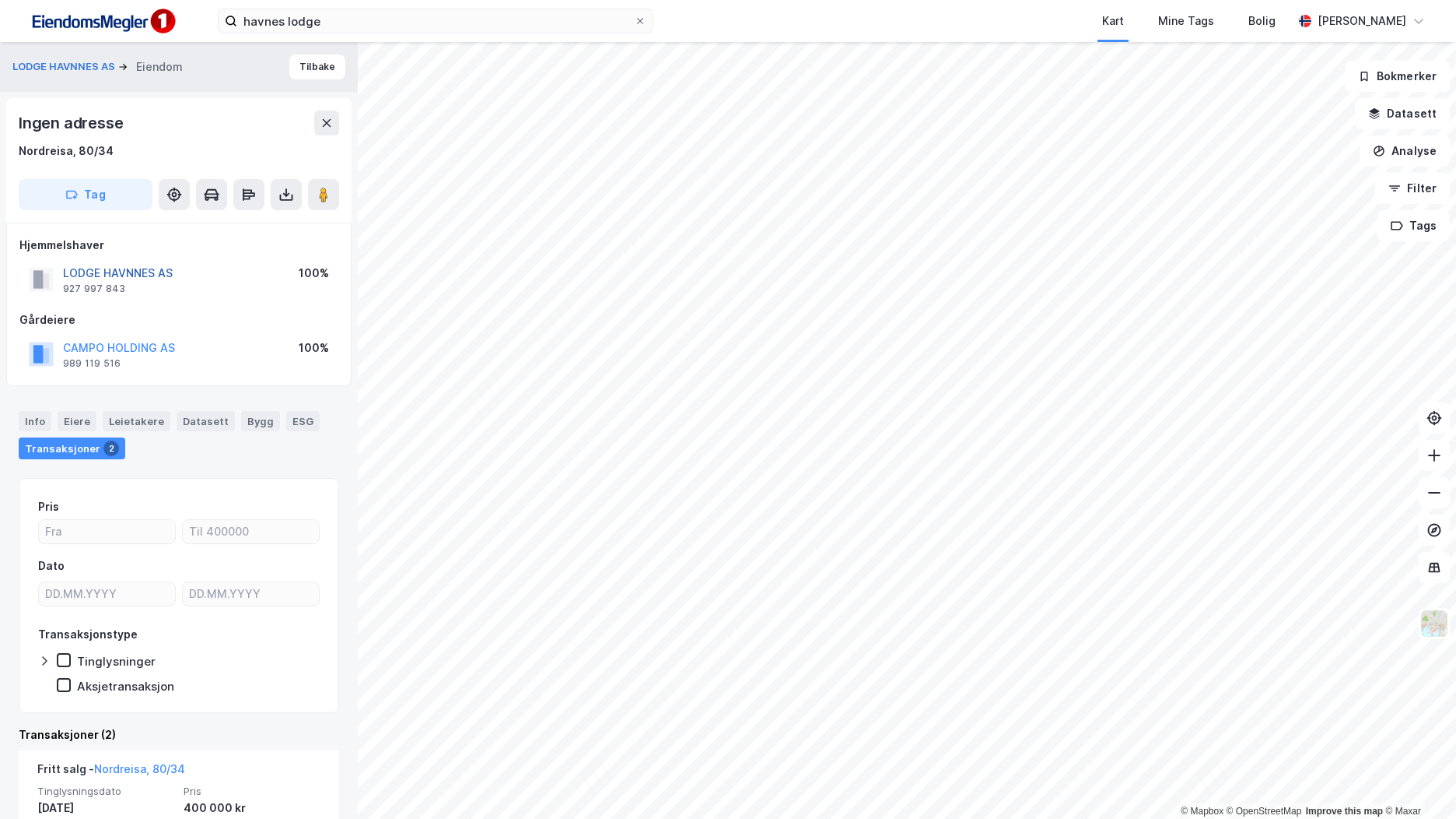
click at [0, 0] on button "LODGE HAVNNES AS" at bounding box center [0, 0] width 0 height 0
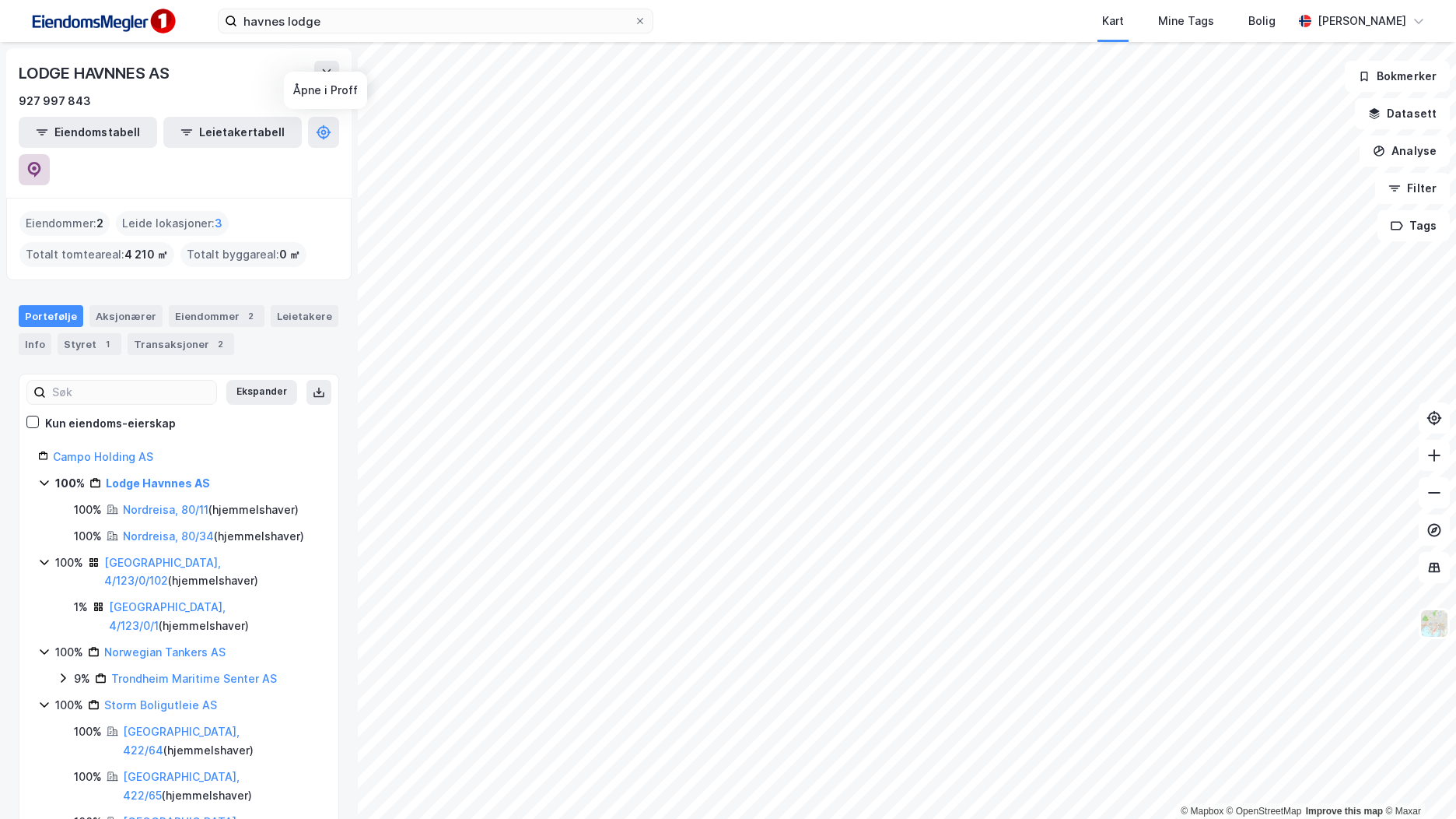
click at [36, 165] on icon at bounding box center [34, 168] width 5 height 5
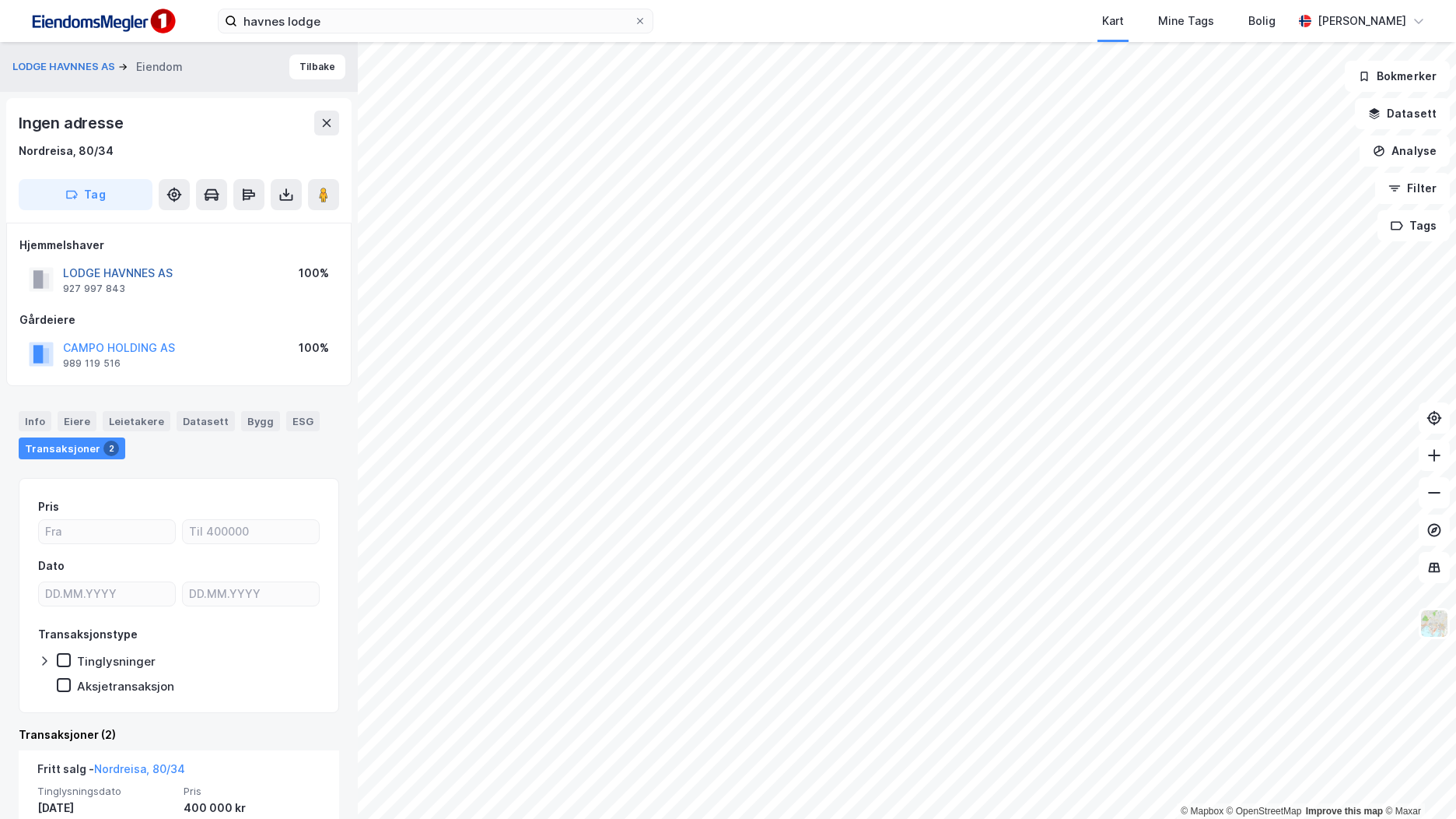
click at [0, 0] on button "LODGE HAVNNES AS" at bounding box center [0, 0] width 0 height 0
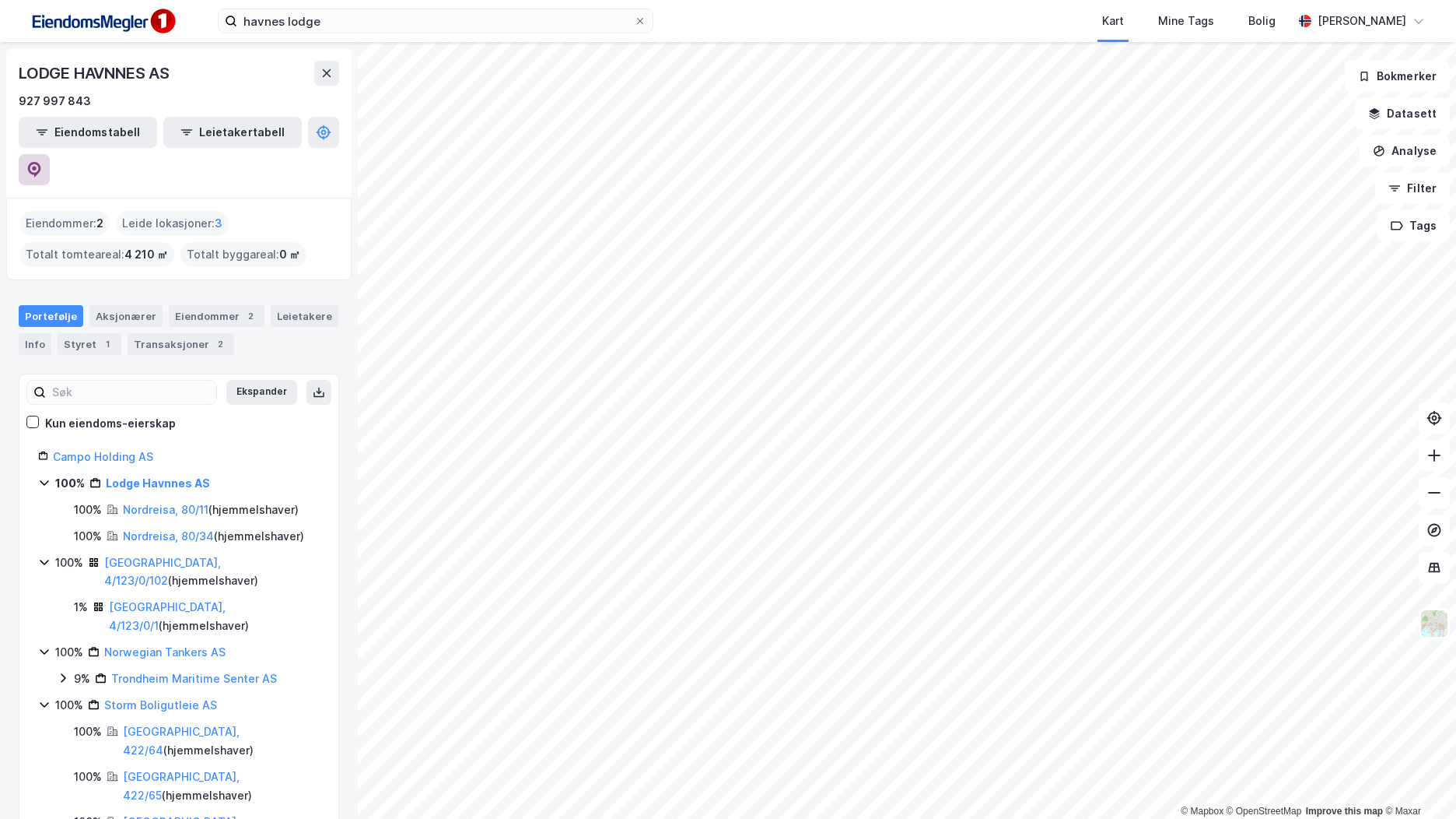
click at [42, 162] on icon at bounding box center [34, 170] width 16 height 16
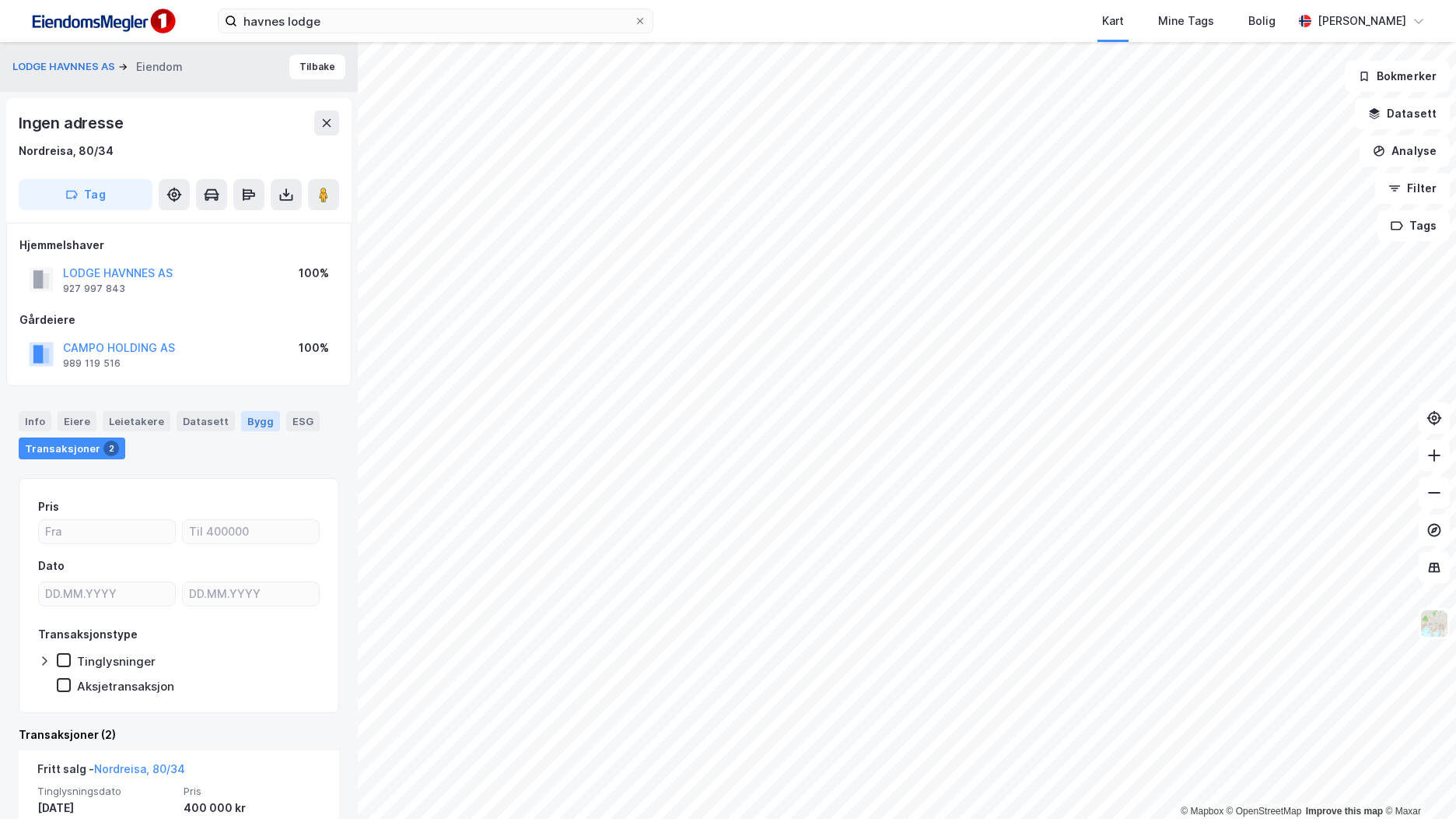
click at [257, 421] on div "Bygg" at bounding box center [260, 421] width 39 height 21
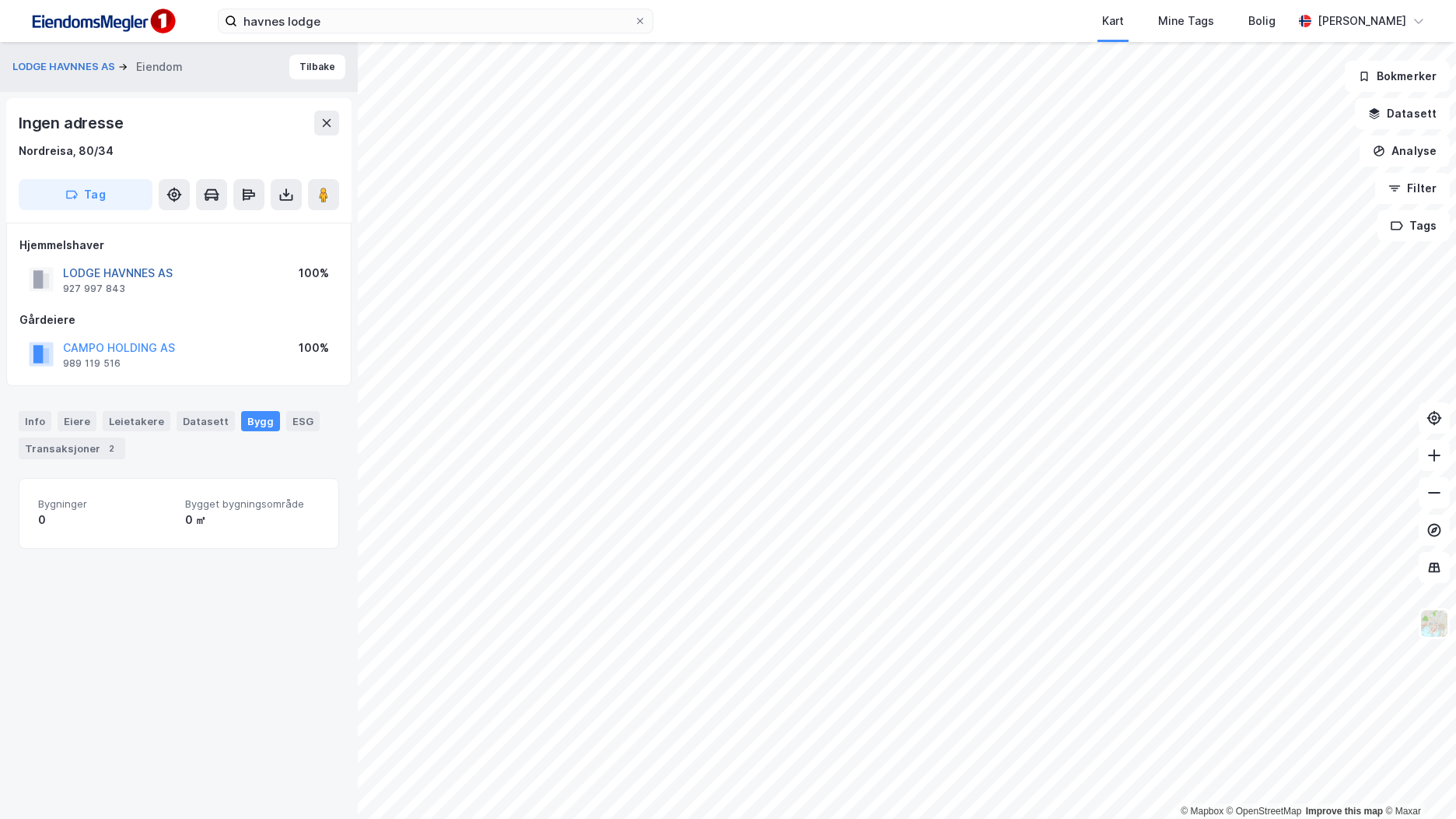
click at [0, 0] on button "LODGE HAVNNES AS" at bounding box center [0, 0] width 0 height 0
